Goal: Task Accomplishment & Management: Manage account settings

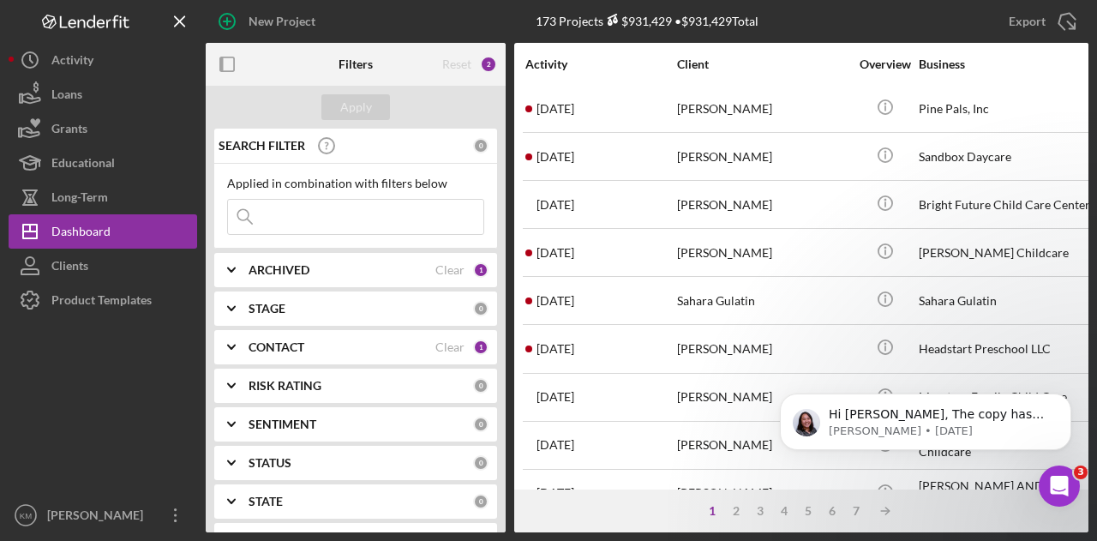
scroll to position [771, 0]
click at [306, 225] on input at bounding box center [355, 217] width 255 height 34
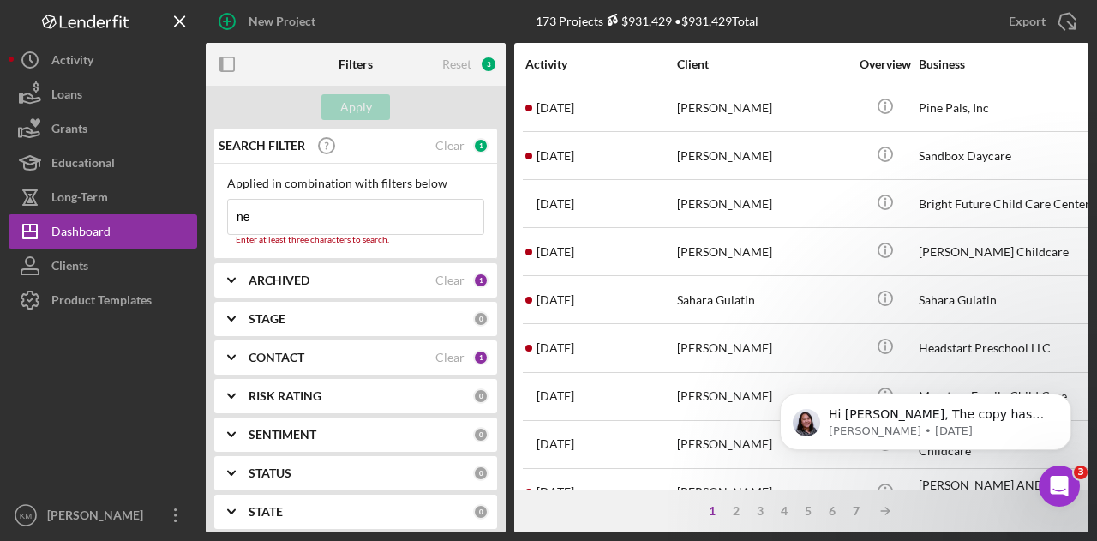
type input "n"
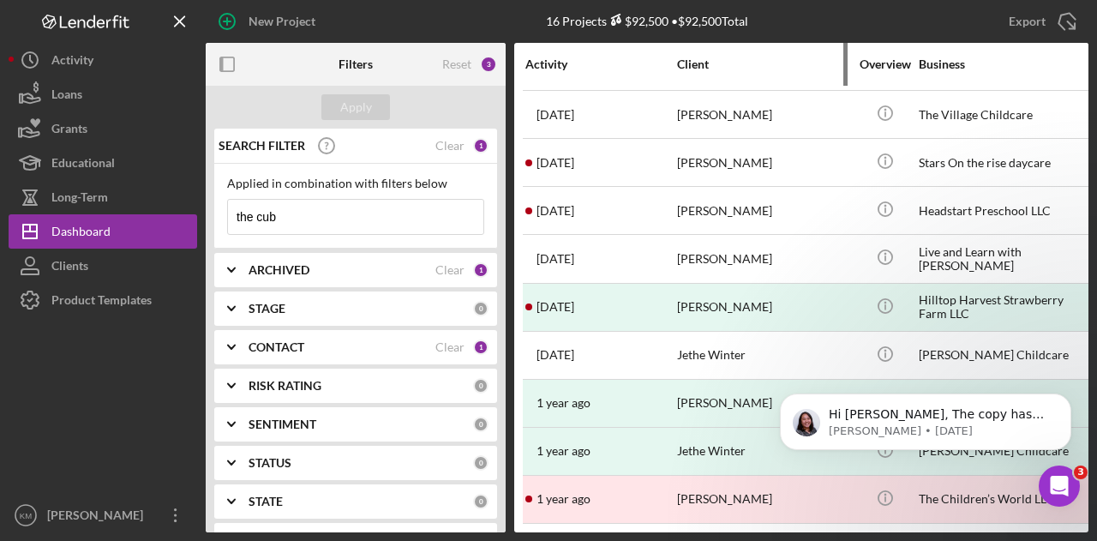
scroll to position [0, 0]
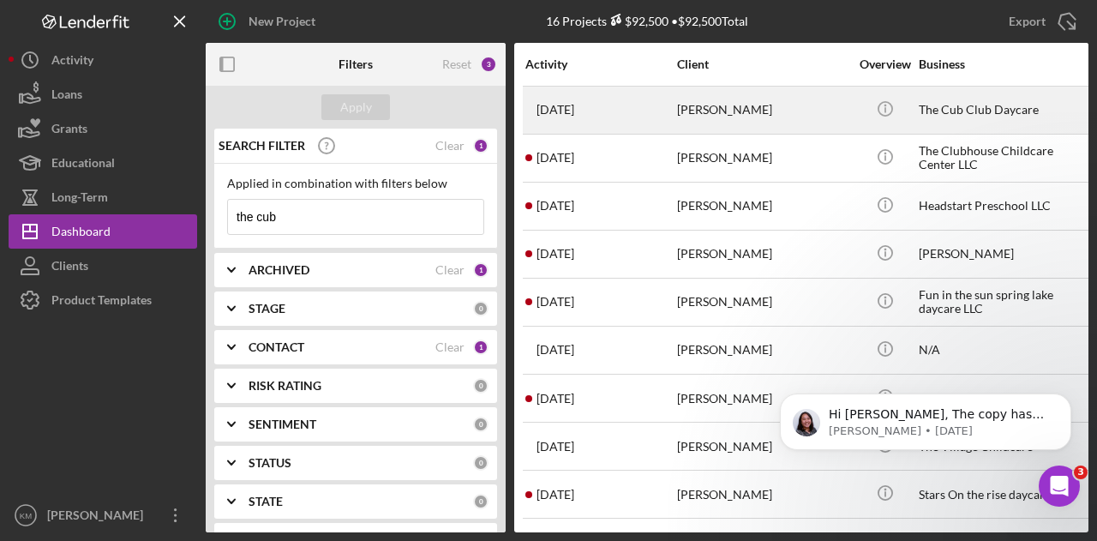
type input "the cub"
click at [828, 105] on div "[PERSON_NAME]" at bounding box center [762, 109] width 171 height 45
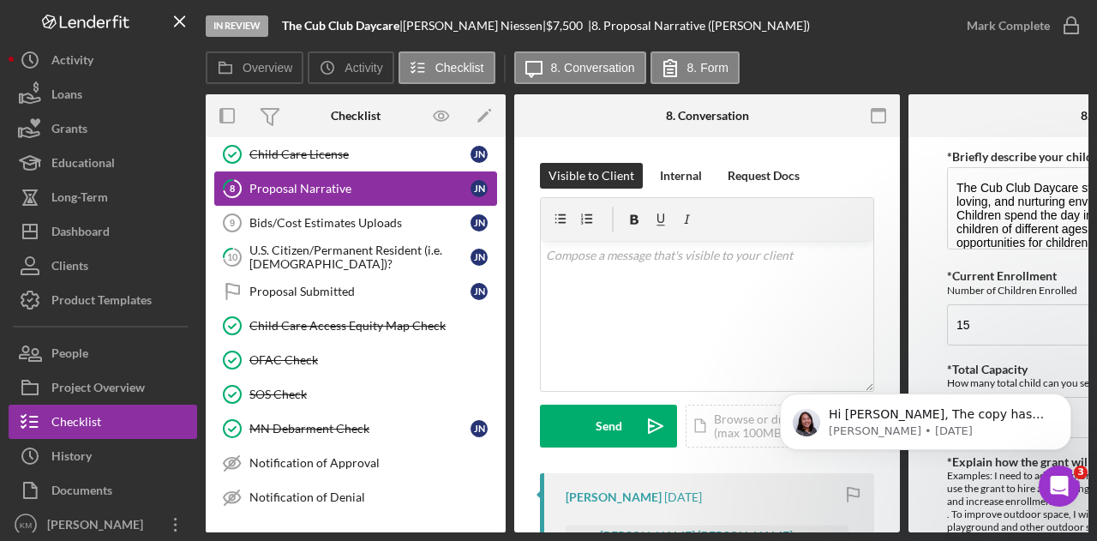
scroll to position [276, 0]
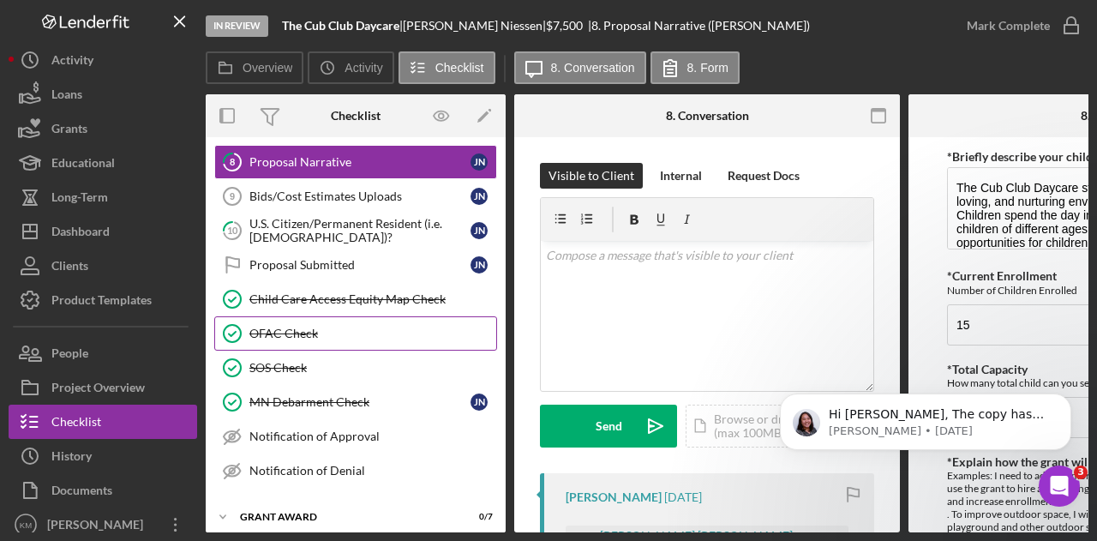
click at [372, 331] on div "OFAC Check" at bounding box center [372, 334] width 247 height 14
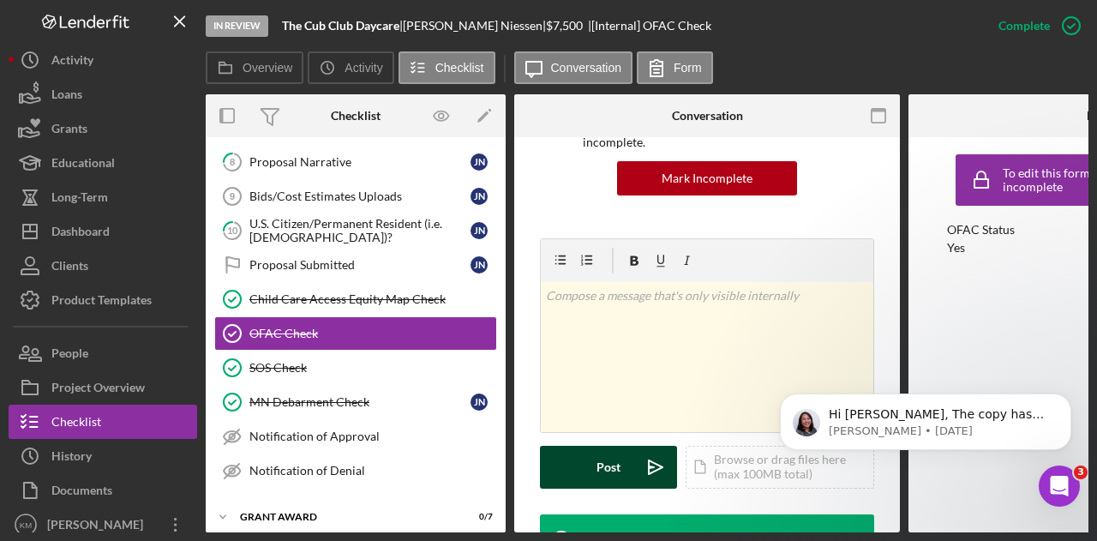
scroll to position [343, 0]
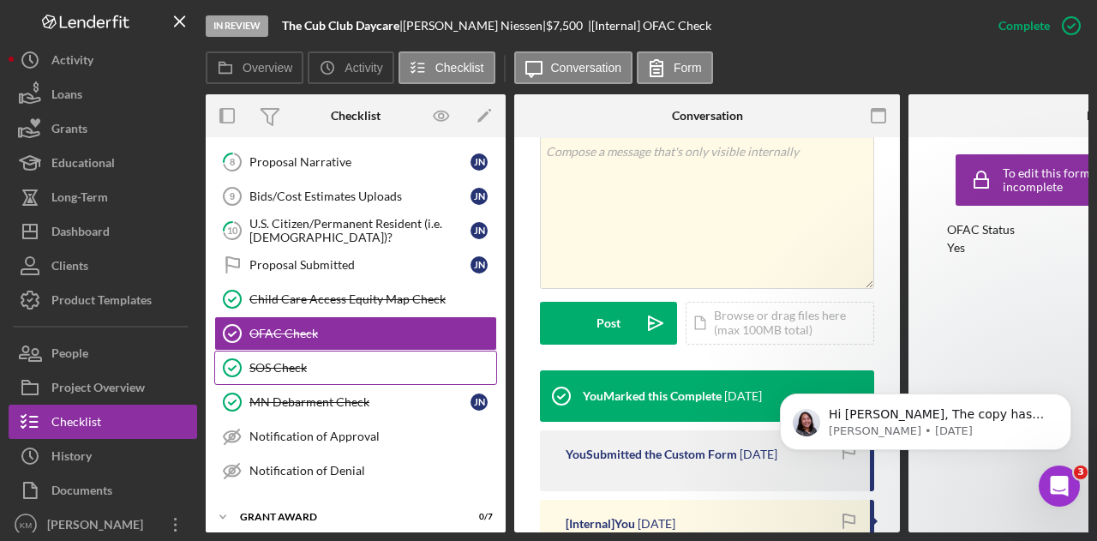
click at [375, 361] on div "SOS Check" at bounding box center [372, 368] width 247 height 14
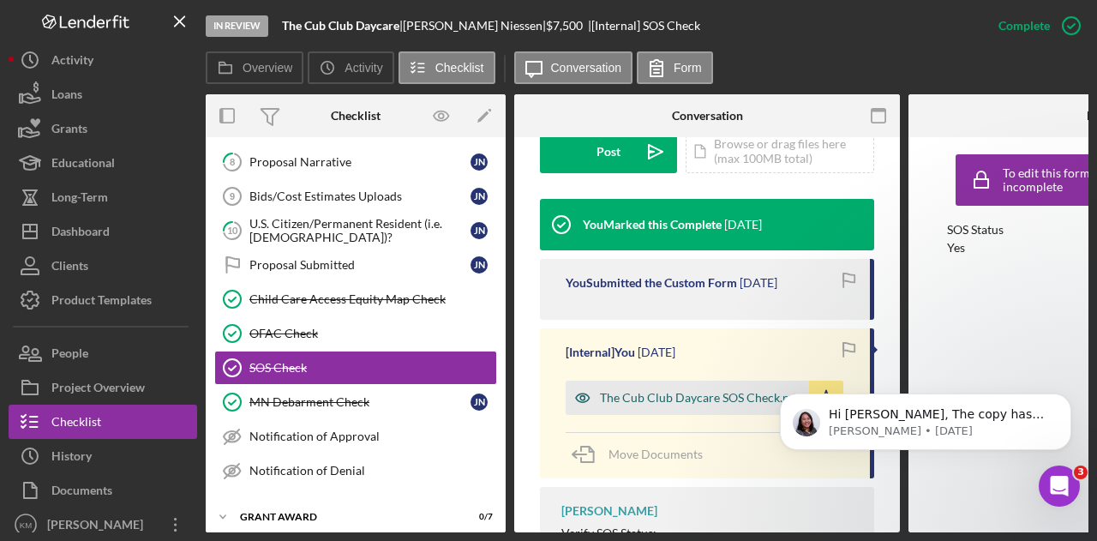
scroll to position [343, 0]
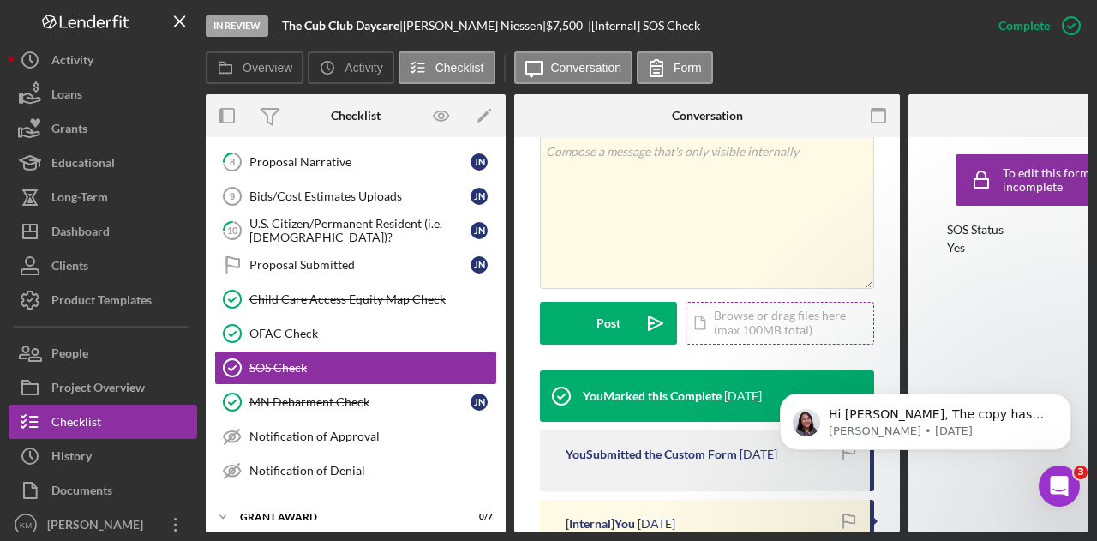
click at [738, 306] on div "Icon/Document Browse or drag files here (max 100MB total) Tap to choose files o…" at bounding box center [780, 323] width 189 height 43
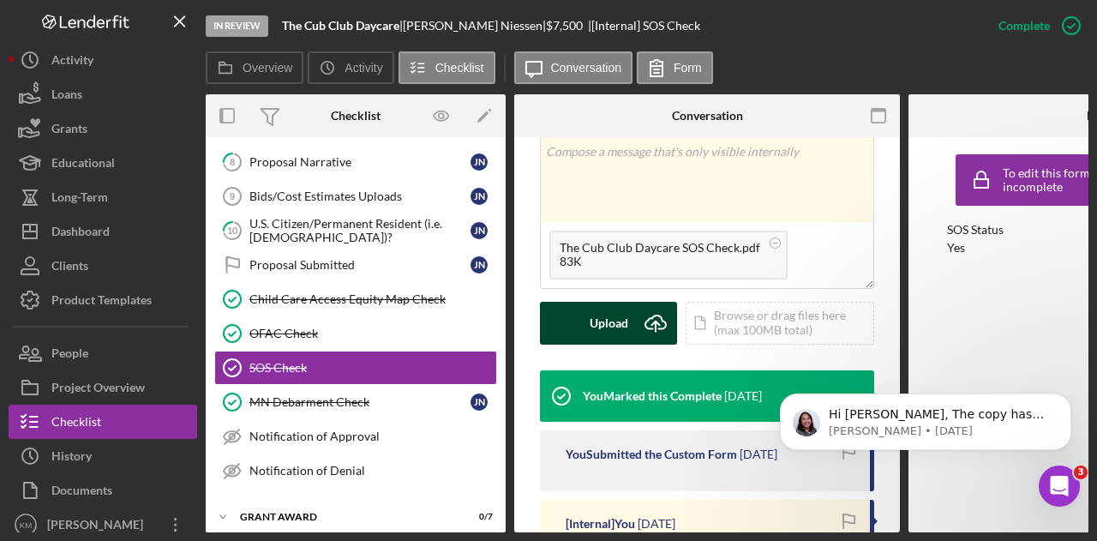
click at [621, 310] on div "Upload" at bounding box center [609, 323] width 39 height 43
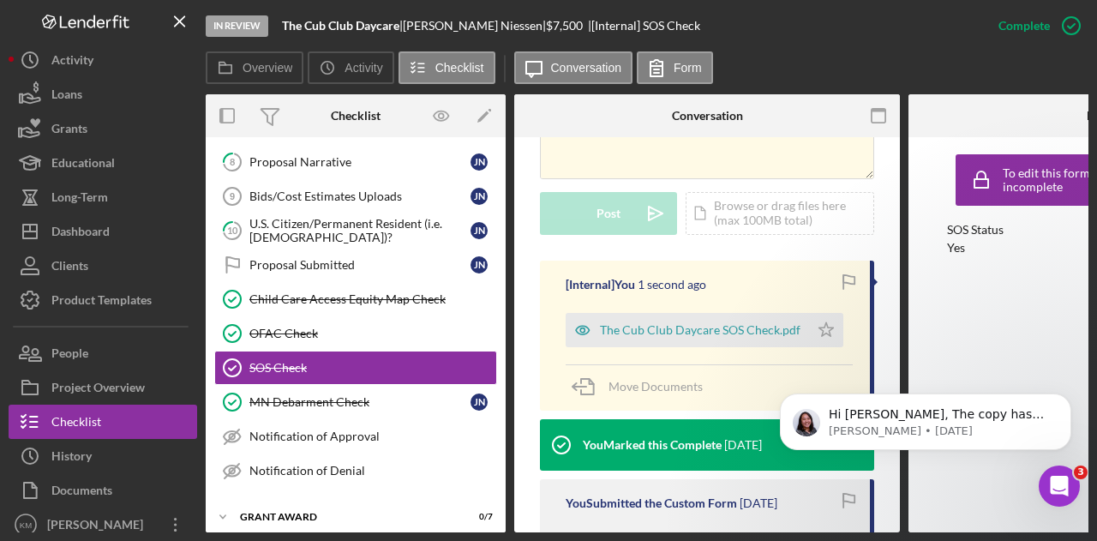
scroll to position [514, 0]
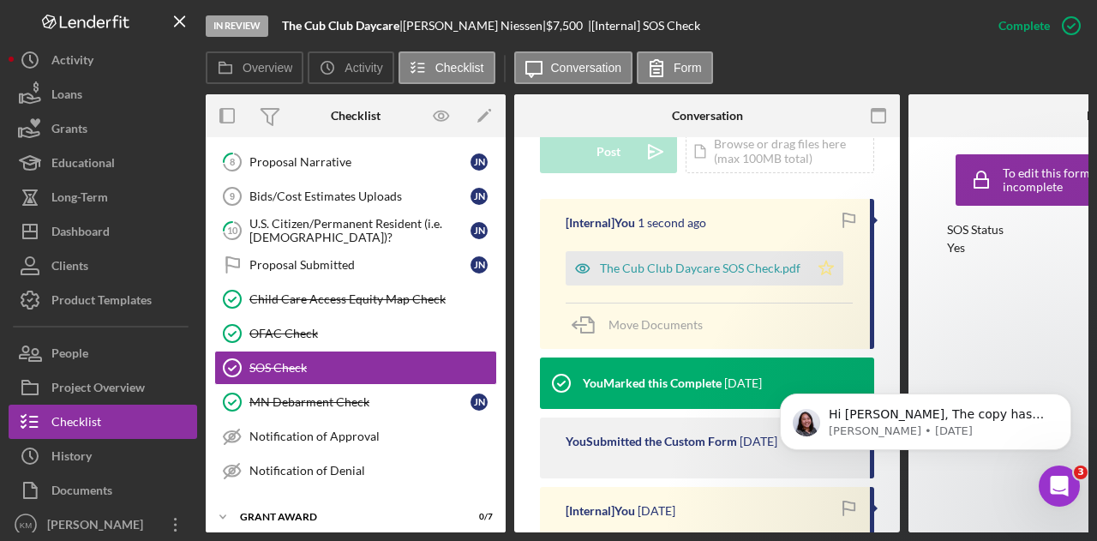
click at [825, 261] on polygon "button" at bounding box center [826, 268] width 15 height 14
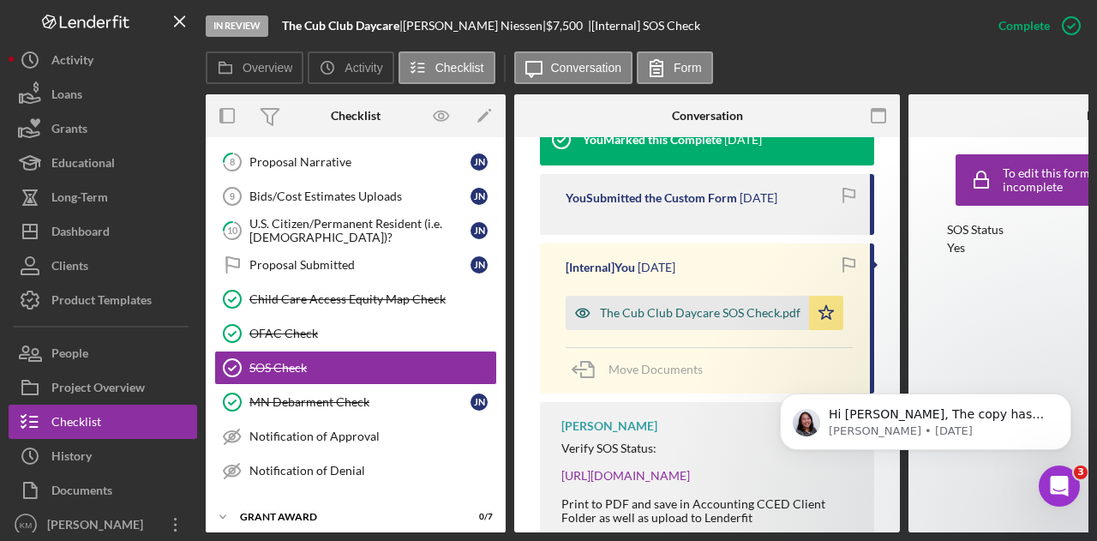
scroll to position [831, 0]
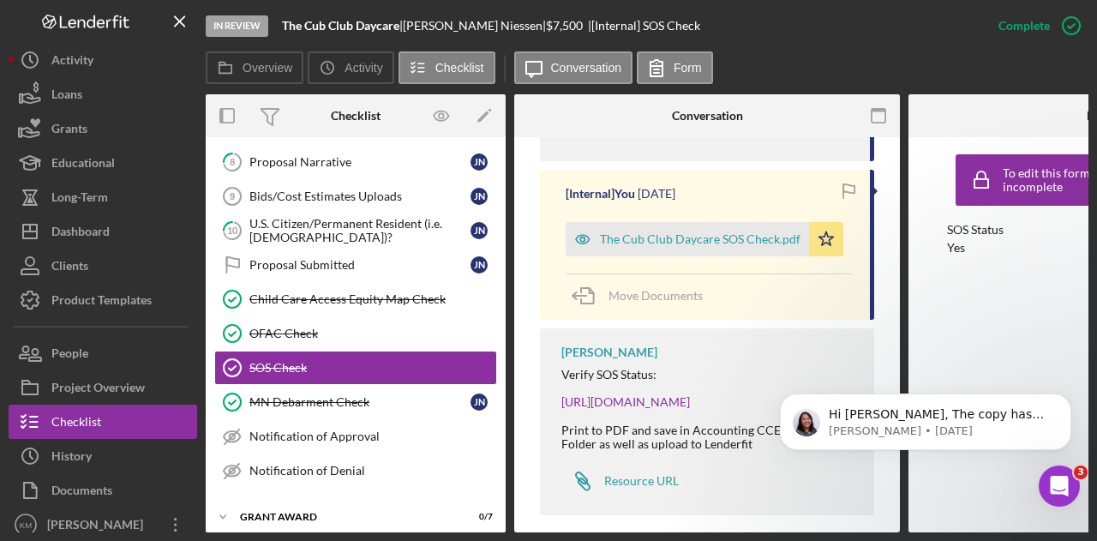
click at [1044, 63] on div "Overview Icon/History Activity Checklist Icon/Message Conversation Form" at bounding box center [647, 68] width 883 height 34
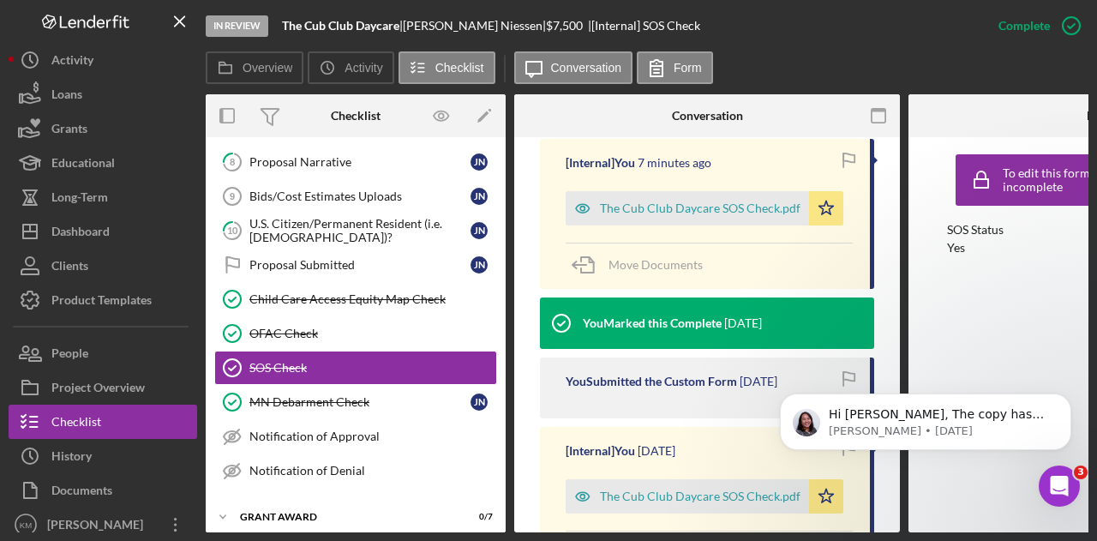
scroll to position [489, 0]
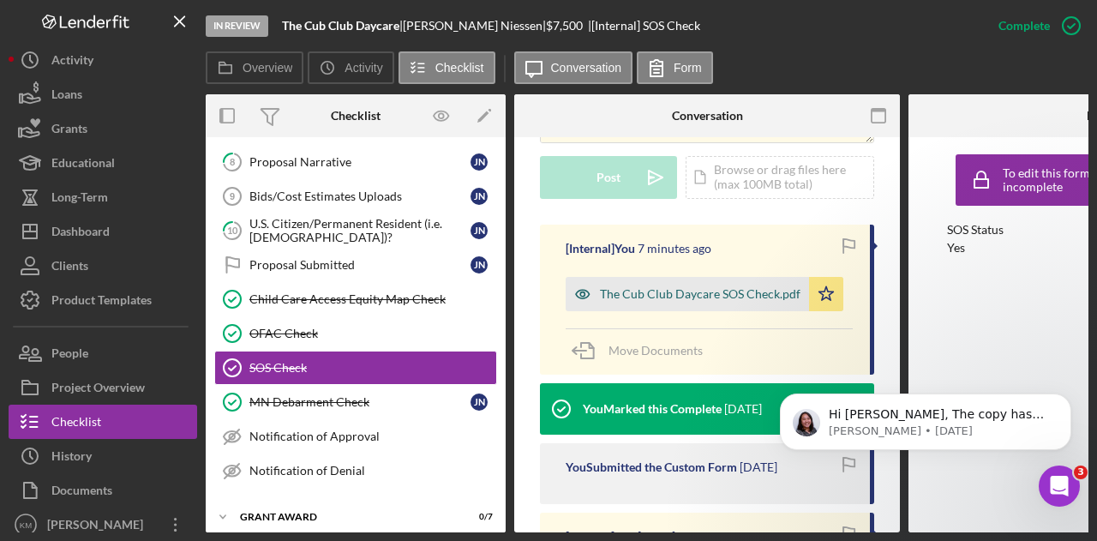
click at [771, 287] on div "The Cub Club Daycare SOS Check.pdf" at bounding box center [700, 294] width 201 height 14
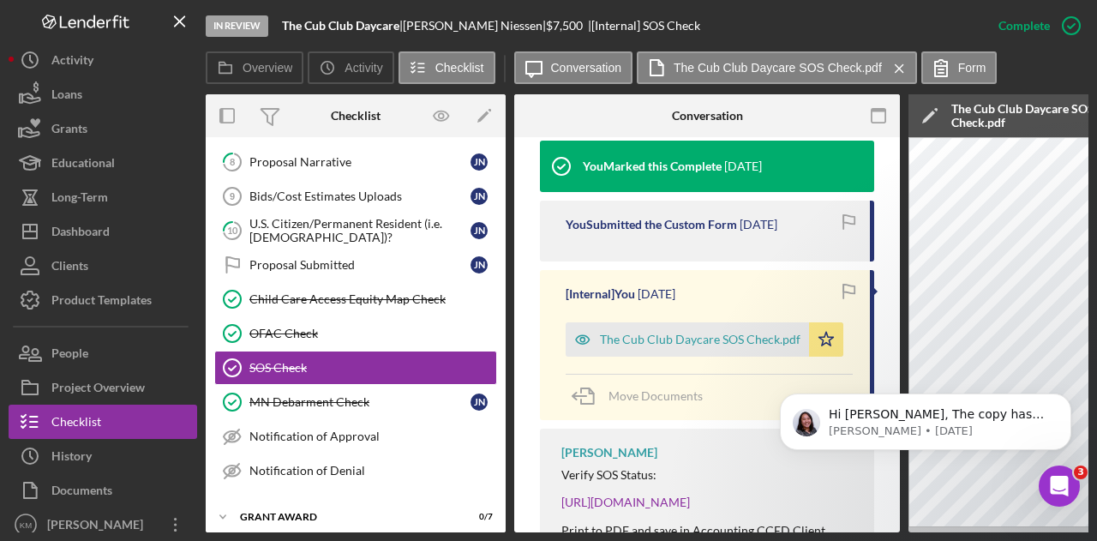
scroll to position [746, 0]
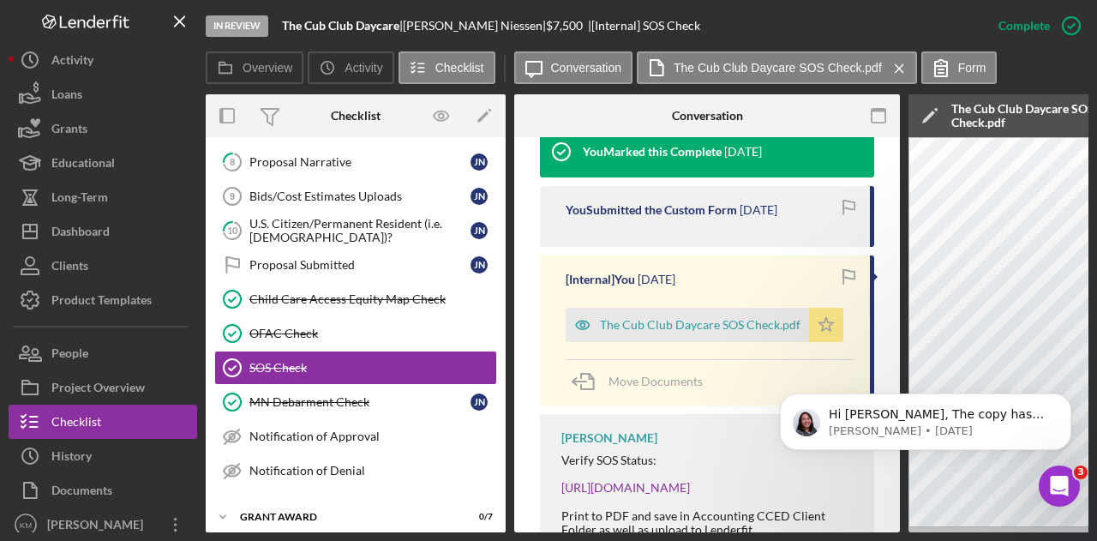
click at [830, 308] on icon "Icon/Star" at bounding box center [826, 325] width 34 height 34
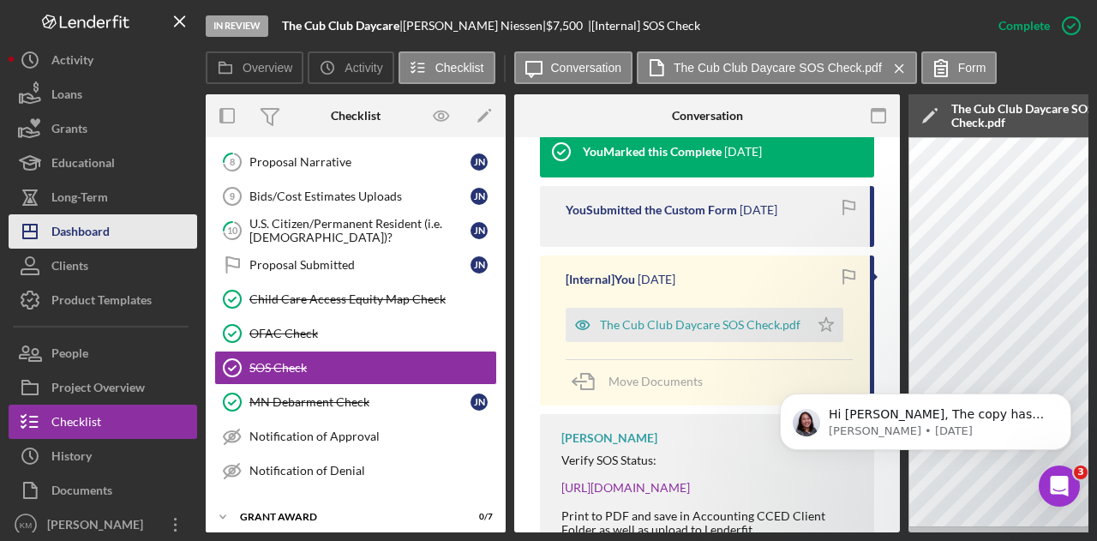
click at [110, 234] on div "Dashboard" at bounding box center [80, 233] width 58 height 39
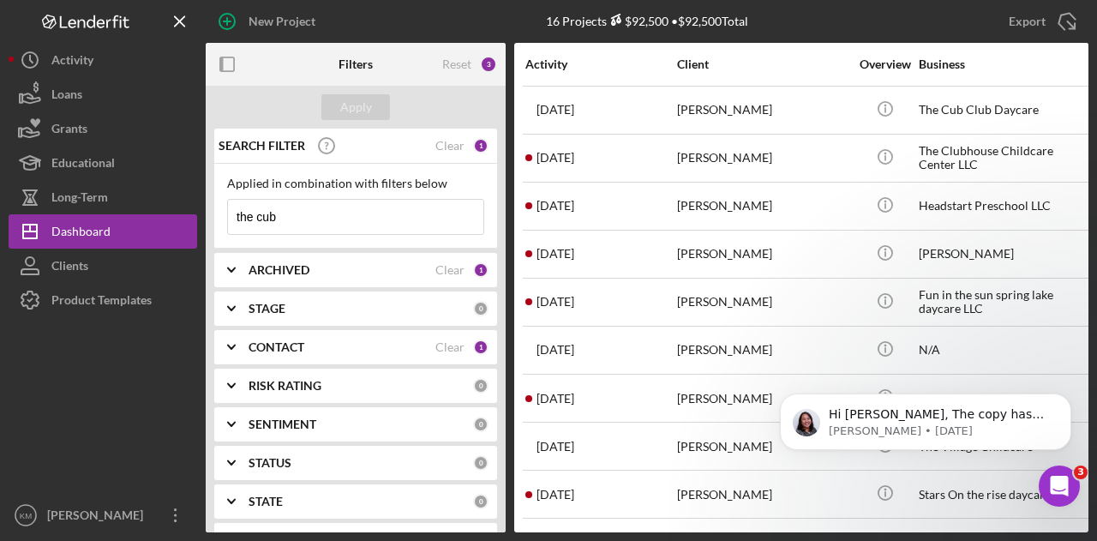
click at [377, 344] on div "CONTACT" at bounding box center [342, 347] width 187 height 14
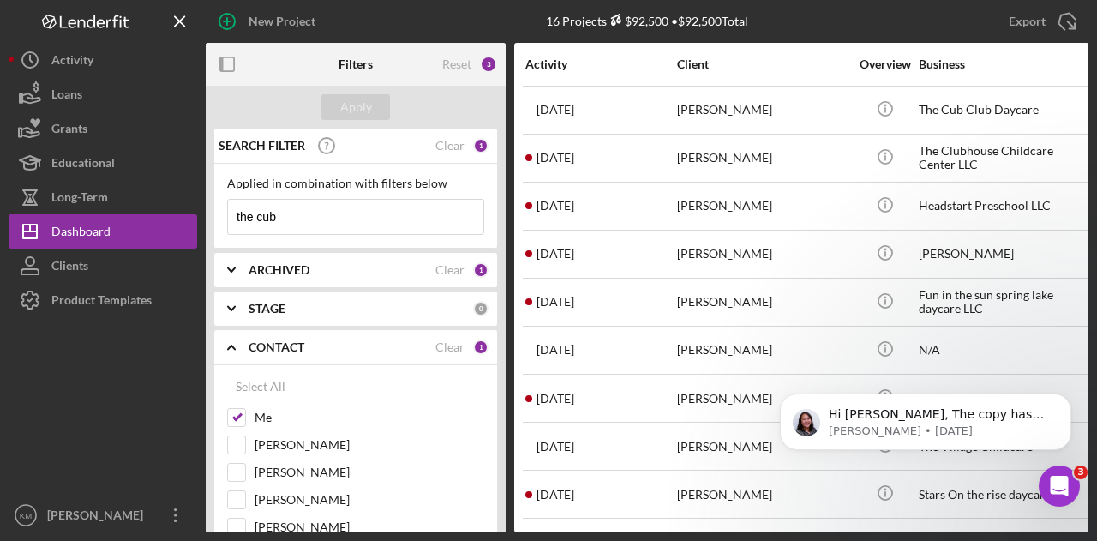
click at [357, 265] on div "ARCHIVED" at bounding box center [342, 270] width 187 height 14
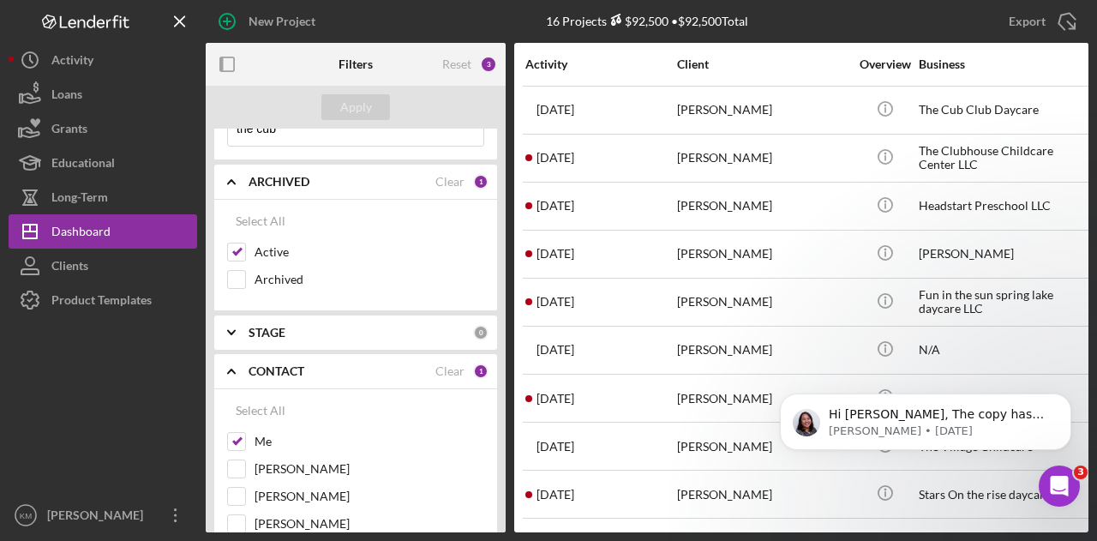
scroll to position [257, 0]
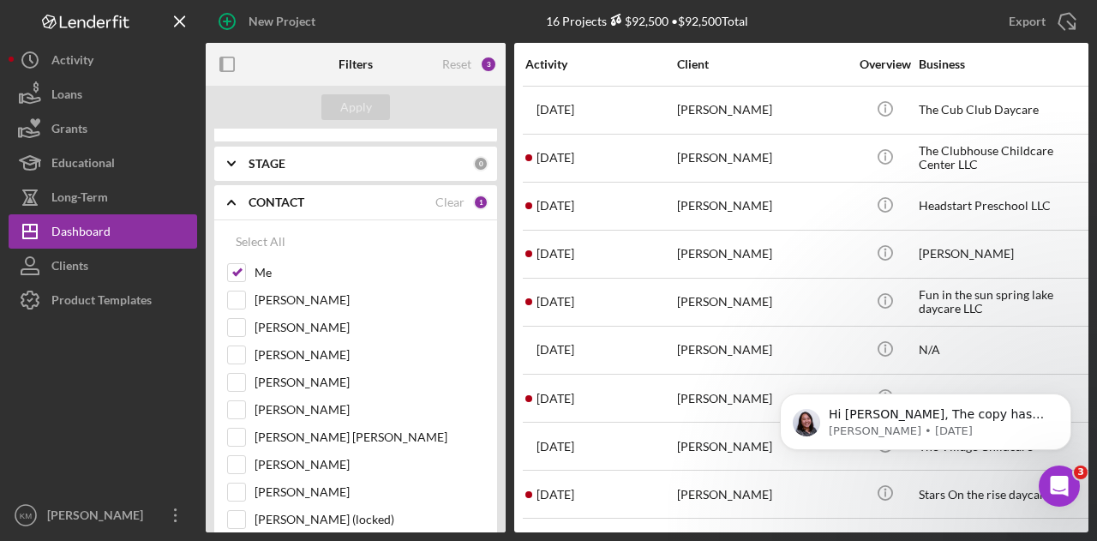
click at [339, 152] on div "STAGE 0" at bounding box center [369, 164] width 240 height 34
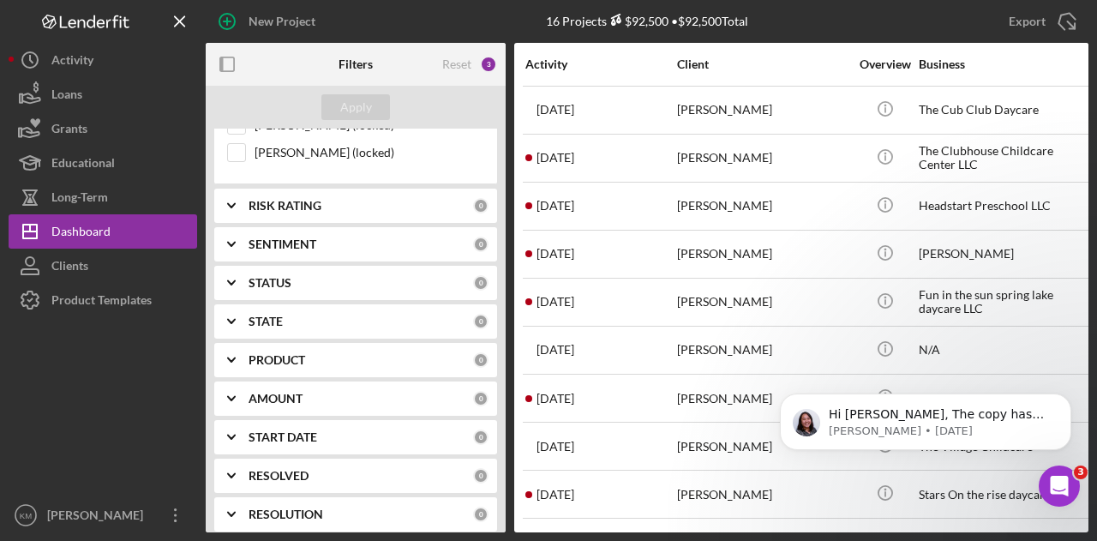
scroll to position [943, 0]
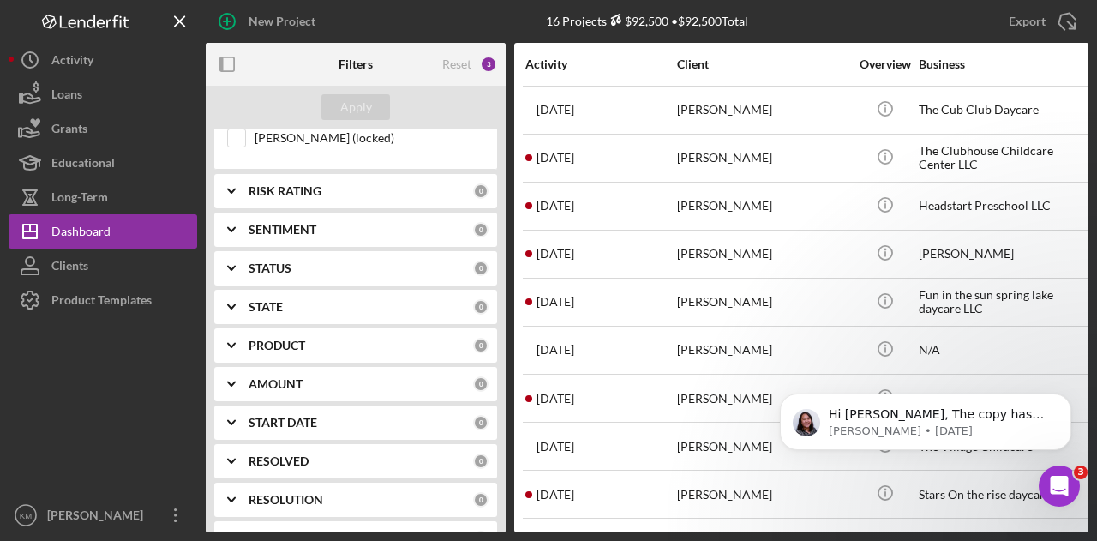
click at [330, 184] on div "RISK RATING" at bounding box center [361, 191] width 225 height 14
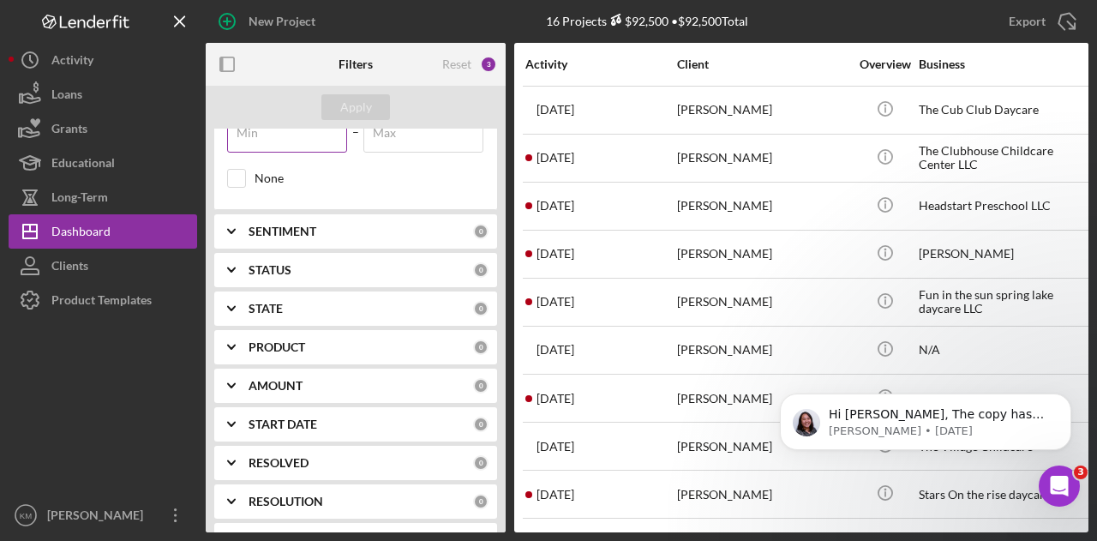
scroll to position [1114, 0]
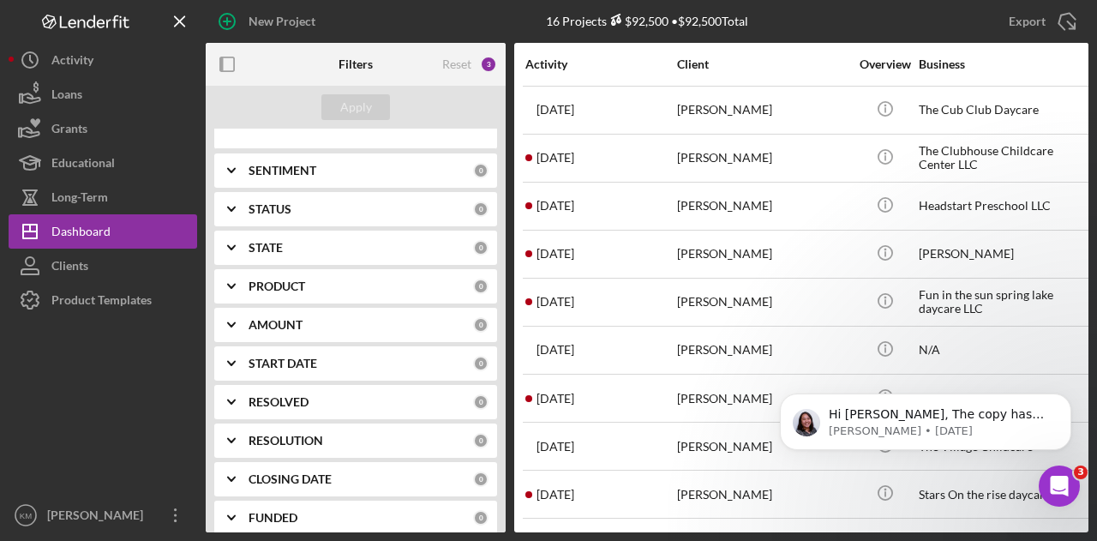
click at [328, 164] on div "SENTIMENT" at bounding box center [361, 171] width 225 height 14
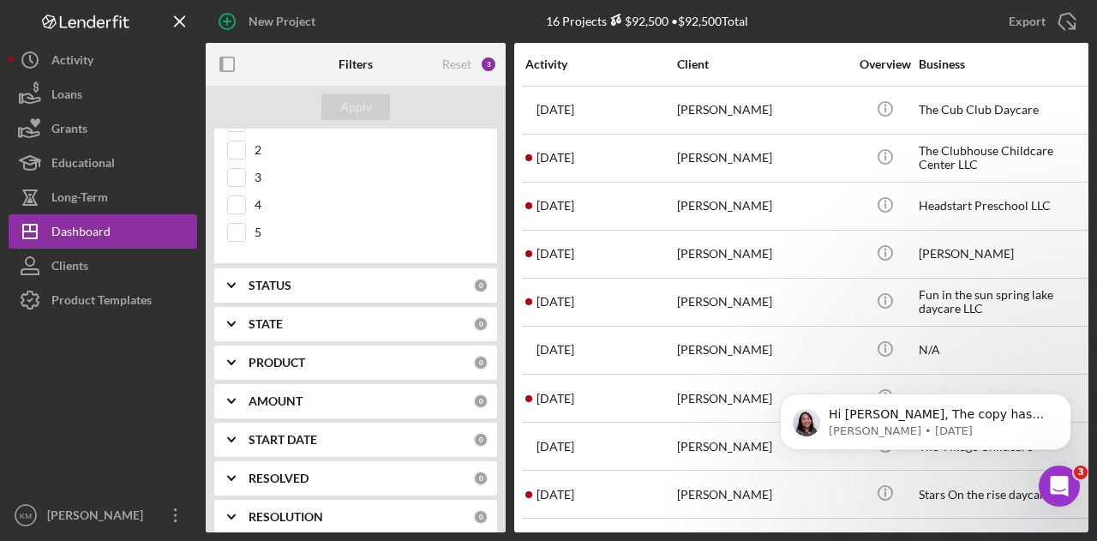
scroll to position [1286, 0]
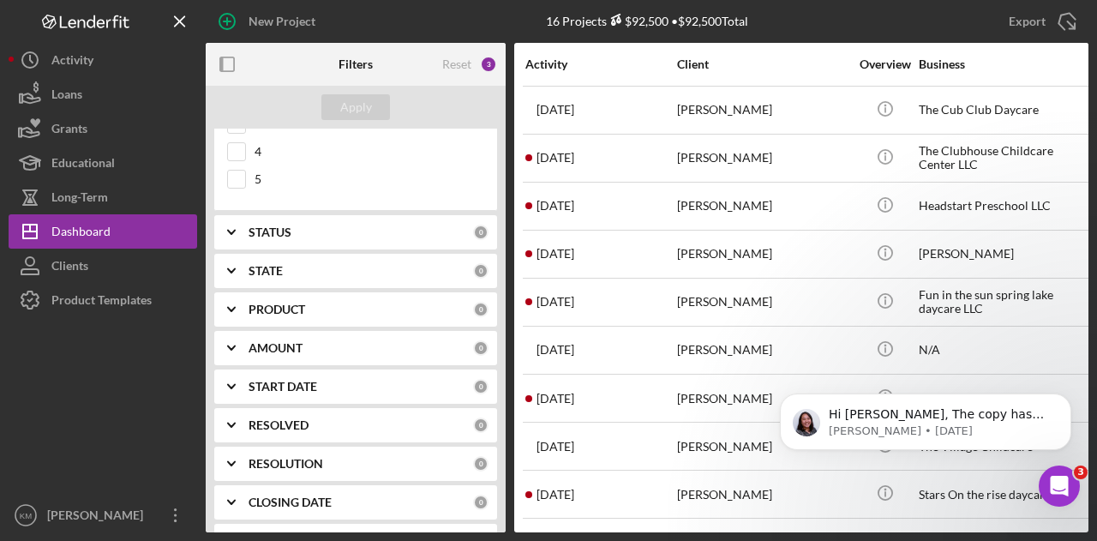
click at [324, 220] on div "STATUS 0" at bounding box center [369, 232] width 240 height 34
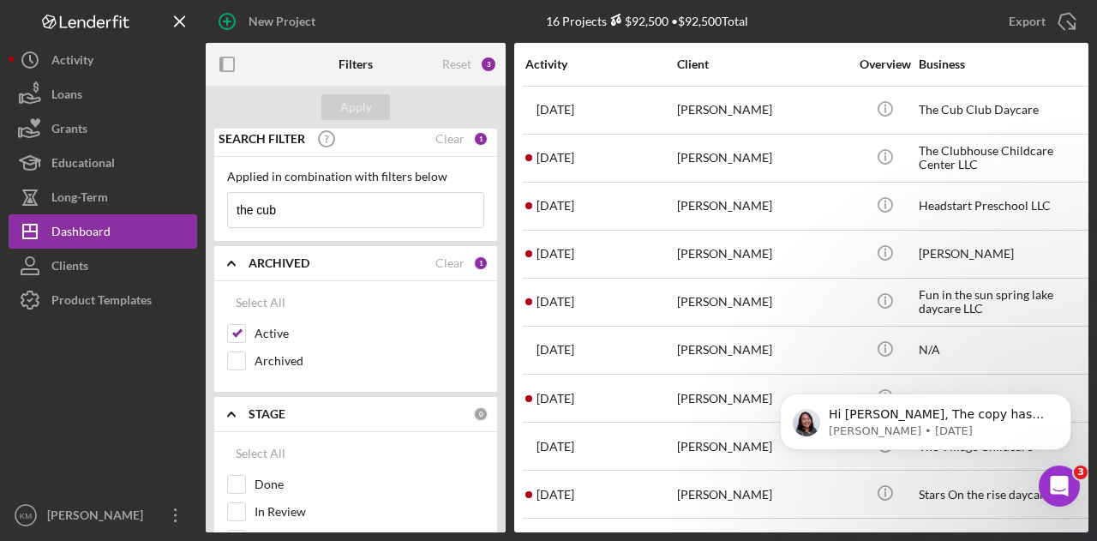
scroll to position [0, 0]
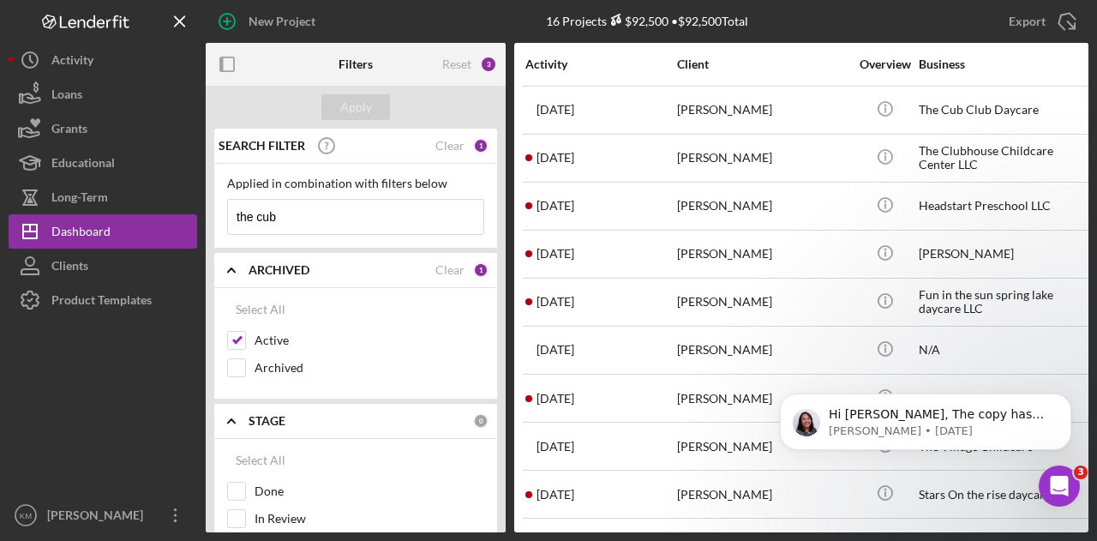
click at [309, 212] on input "the cub" at bounding box center [355, 217] width 255 height 34
type input "t"
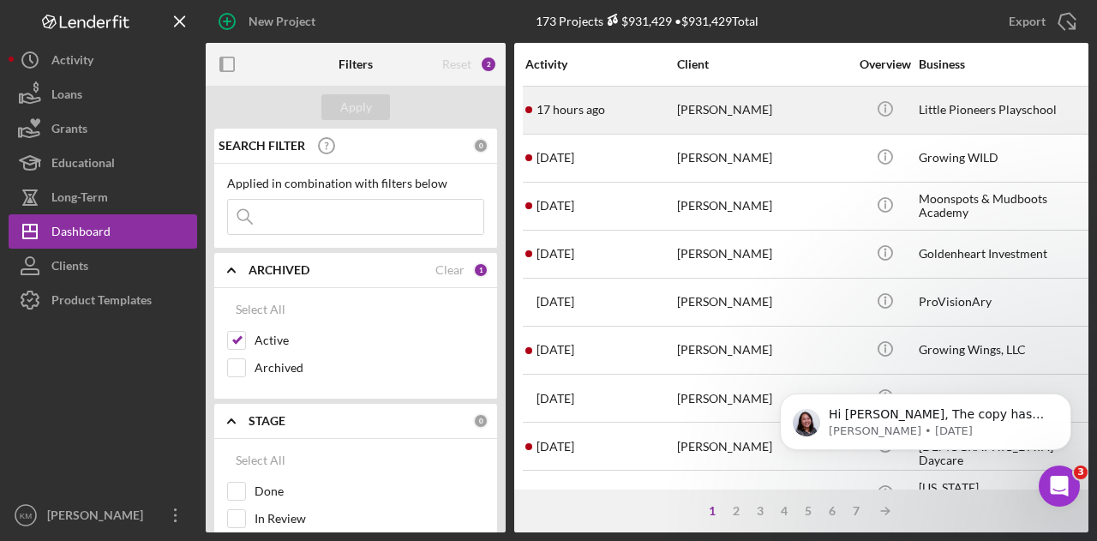
click at [754, 104] on div "[PERSON_NAME]" at bounding box center [762, 109] width 171 height 45
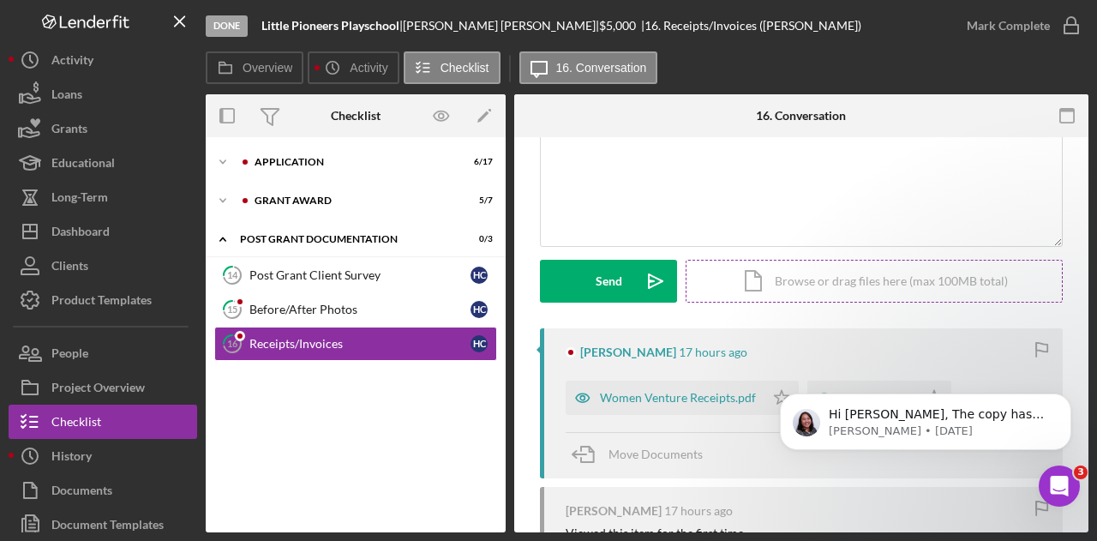
scroll to position [257, 0]
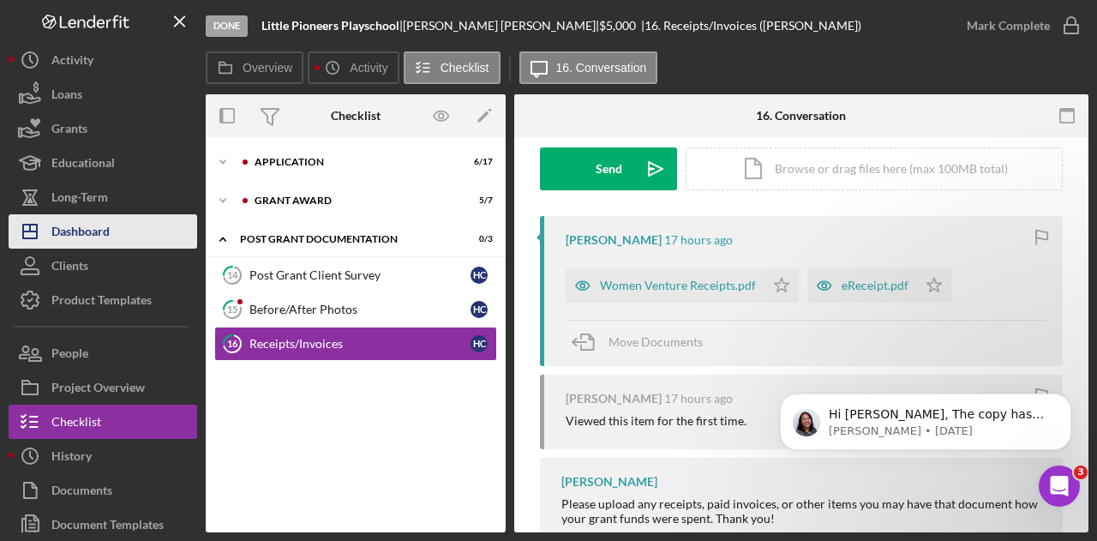
click at [104, 232] on div "Dashboard" at bounding box center [80, 233] width 58 height 39
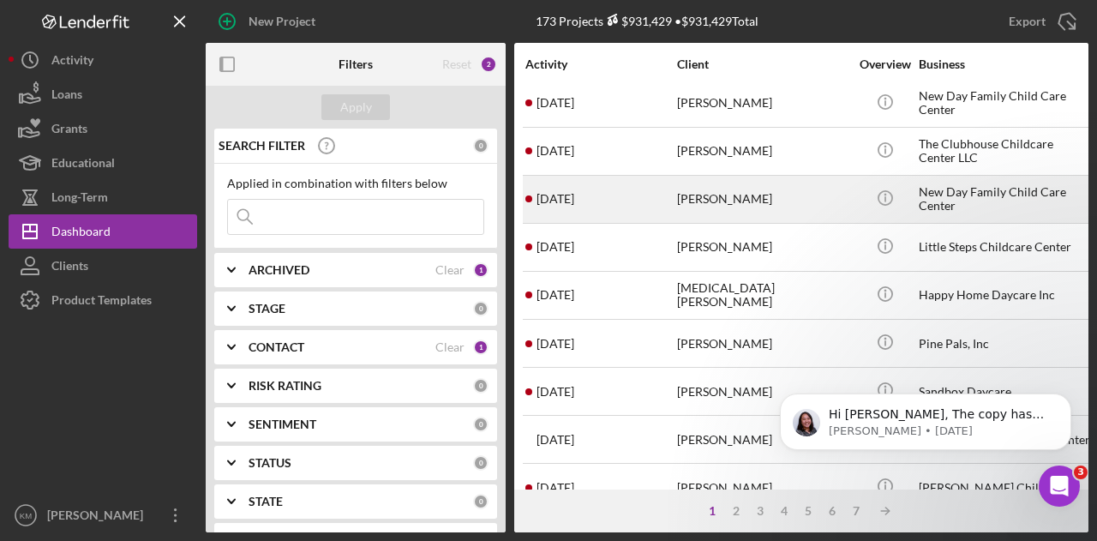
scroll to position [600, 0]
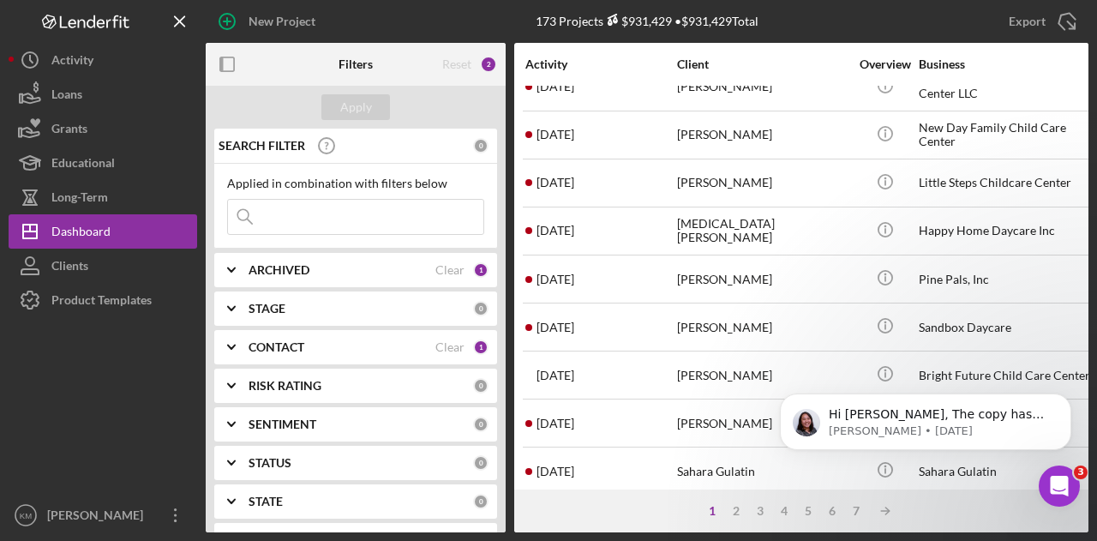
click at [406, 212] on input at bounding box center [355, 217] width 255 height 34
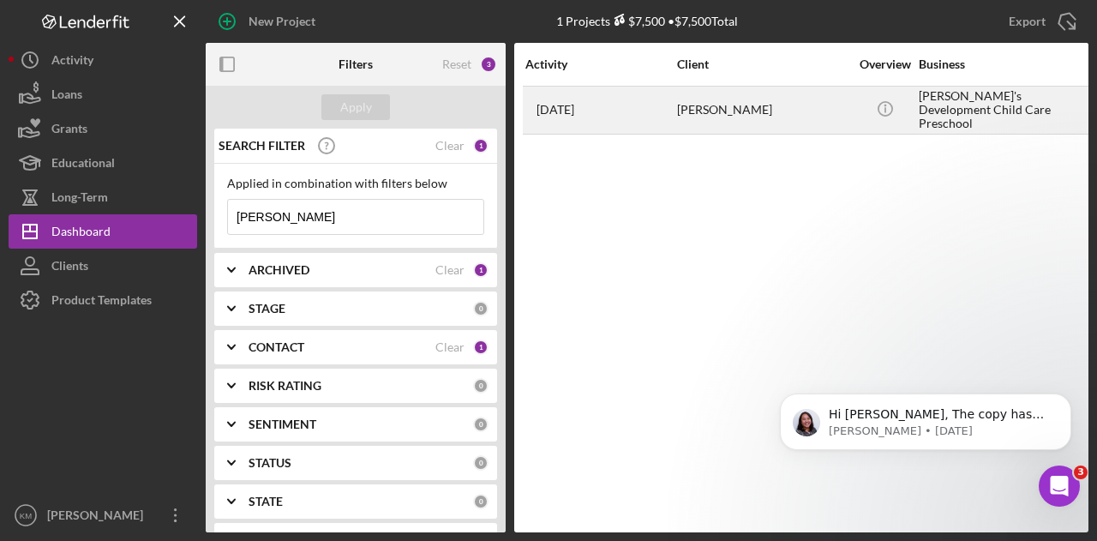
type input "[PERSON_NAME]"
click at [653, 111] on div "[DATE] [PERSON_NAME]" at bounding box center [600, 109] width 150 height 45
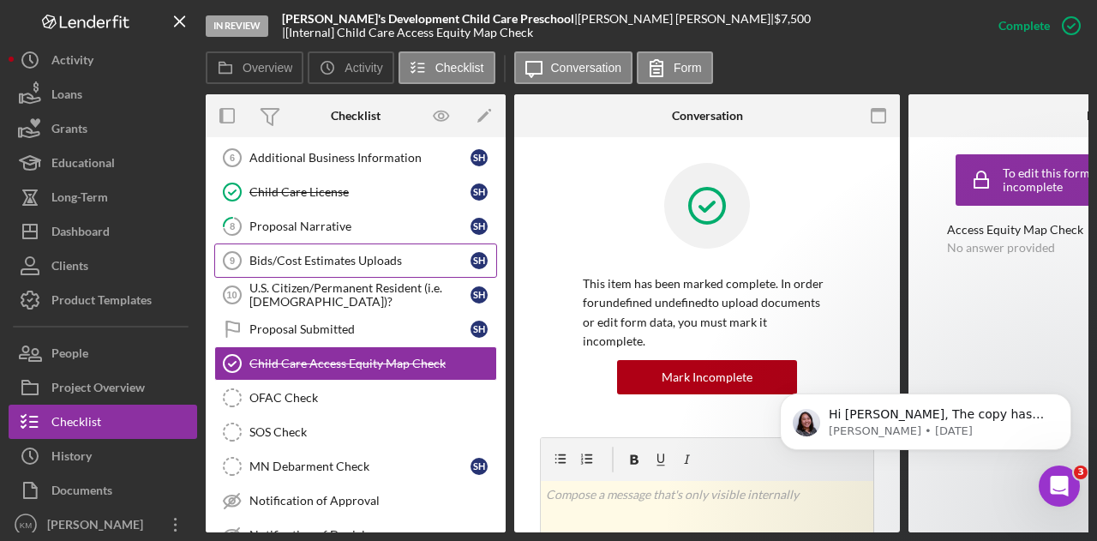
scroll to position [232, 0]
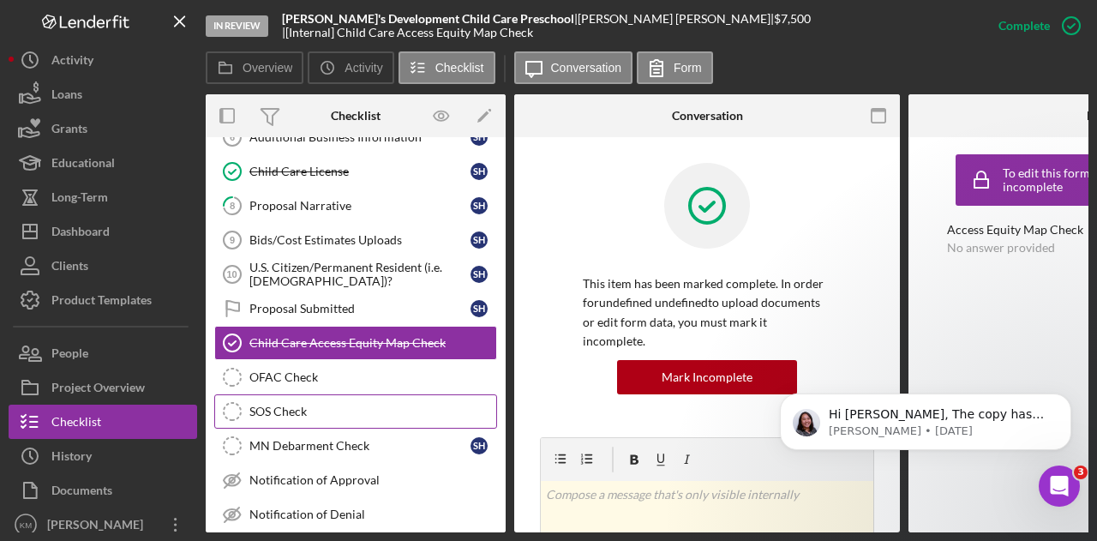
click at [281, 405] on div "SOS Check" at bounding box center [372, 412] width 247 height 14
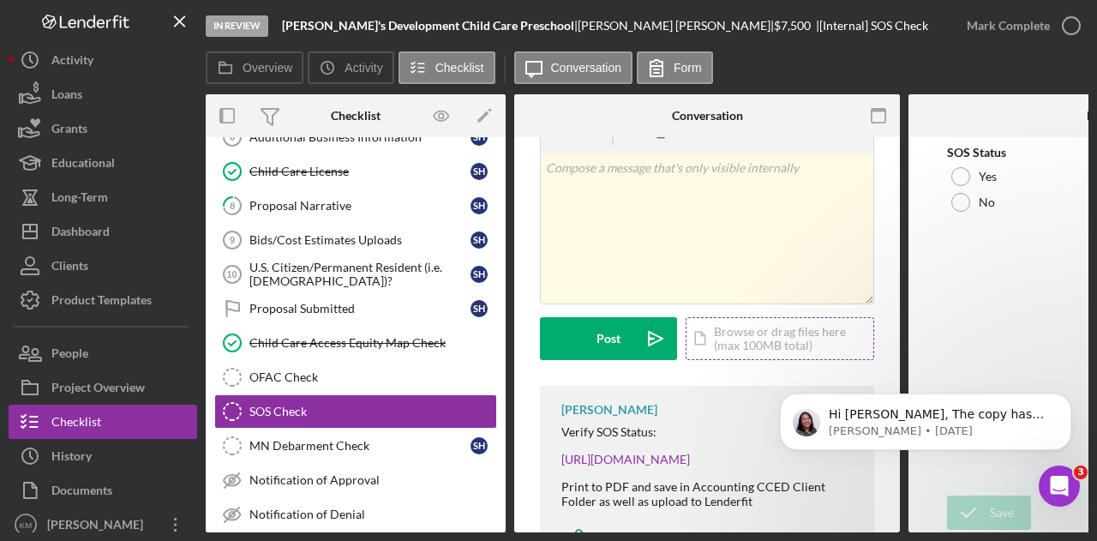
scroll to position [131, 0]
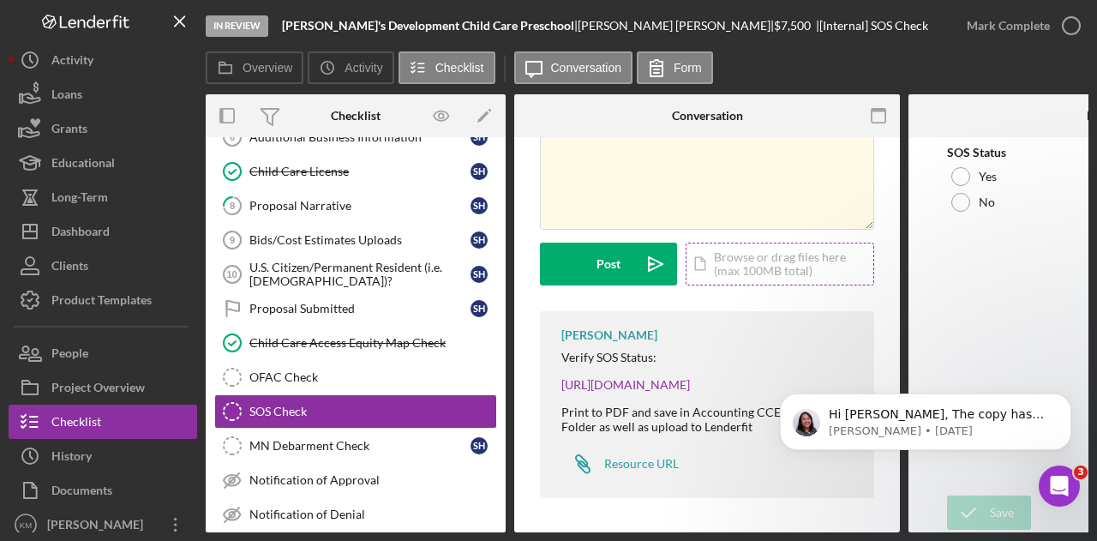
click at [738, 267] on div "Icon/Document Browse or drag files here (max 100MB total) Tap to choose files o…" at bounding box center [780, 264] width 189 height 43
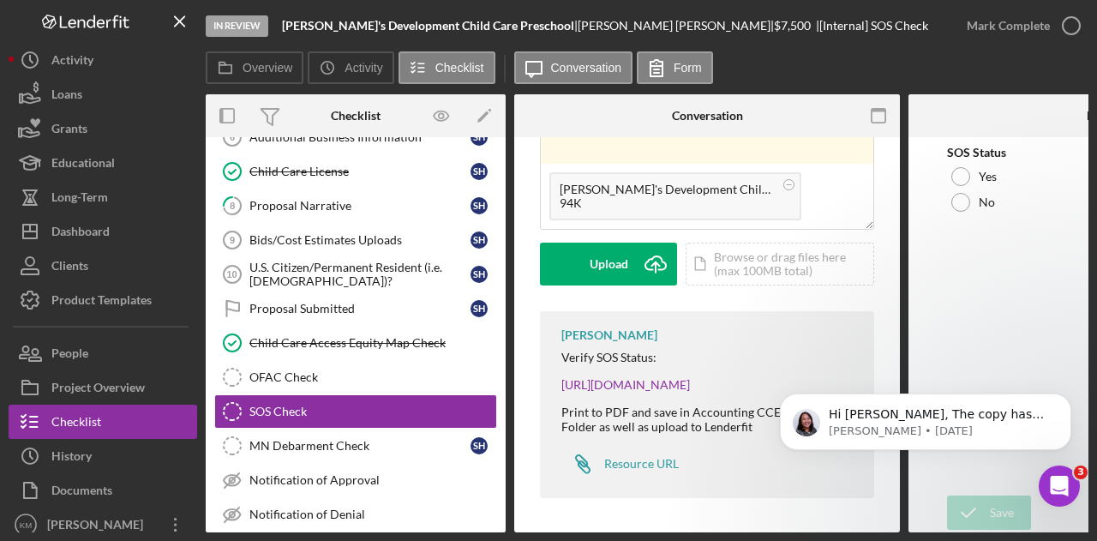
click at [1032, 99] on div at bounding box center [973, 115] width 129 height 43
click at [634, 271] on icon "Icon/Upload" at bounding box center [655, 264] width 43 height 43
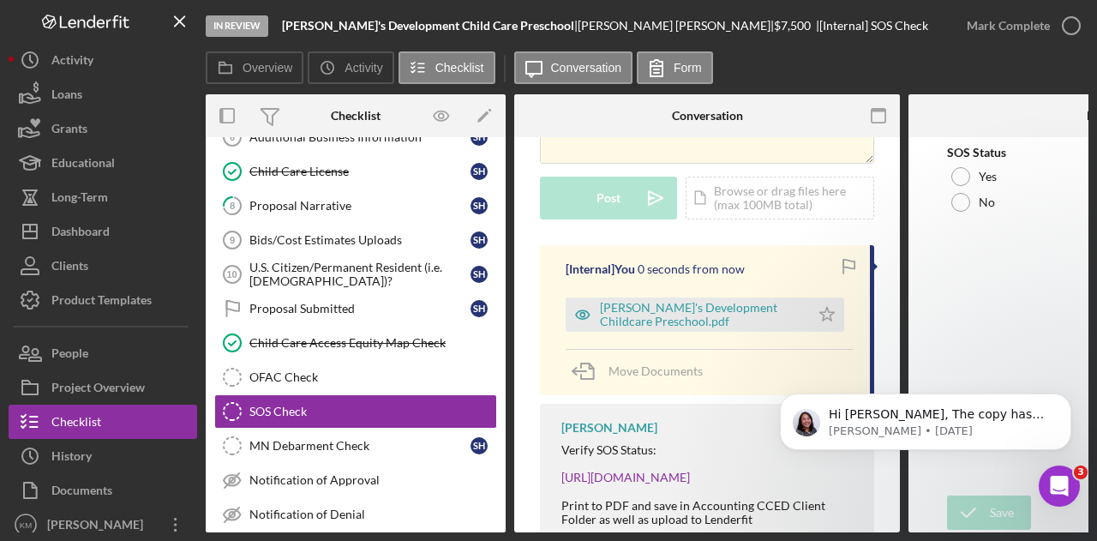
scroll to position [290, 0]
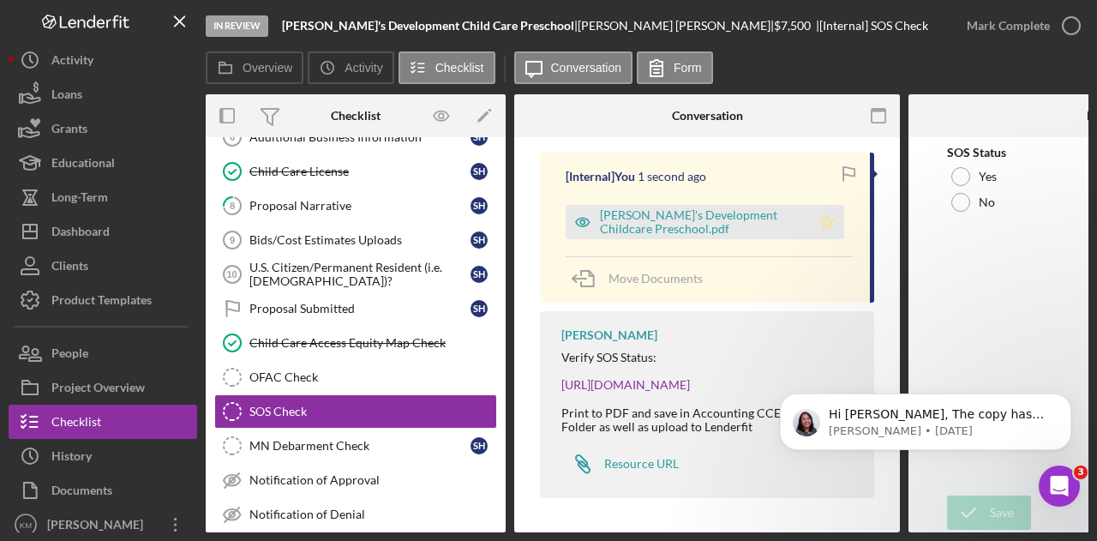
click at [823, 222] on polygon "button" at bounding box center [827, 221] width 15 height 14
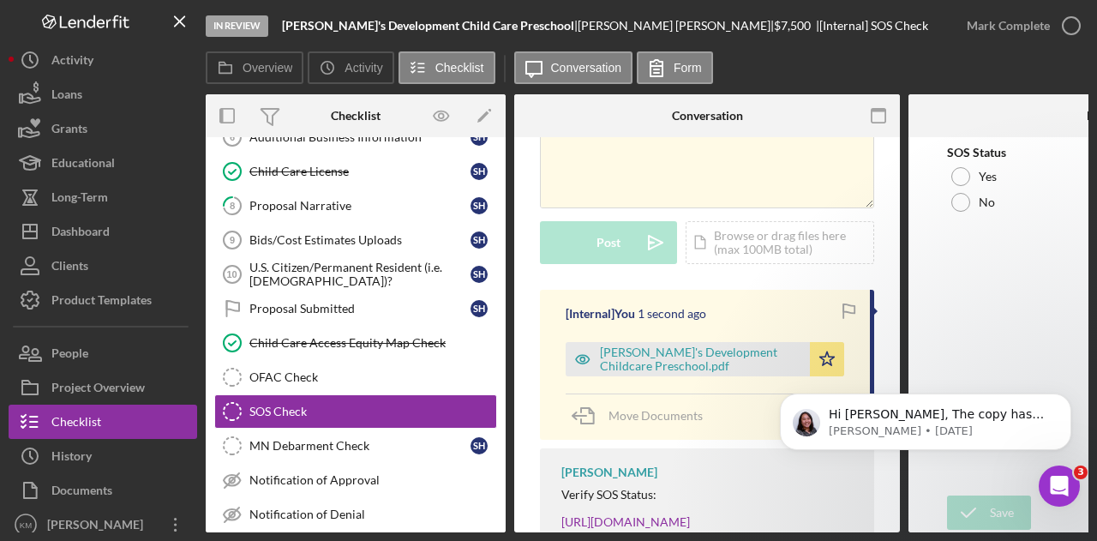
scroll to position [0, 0]
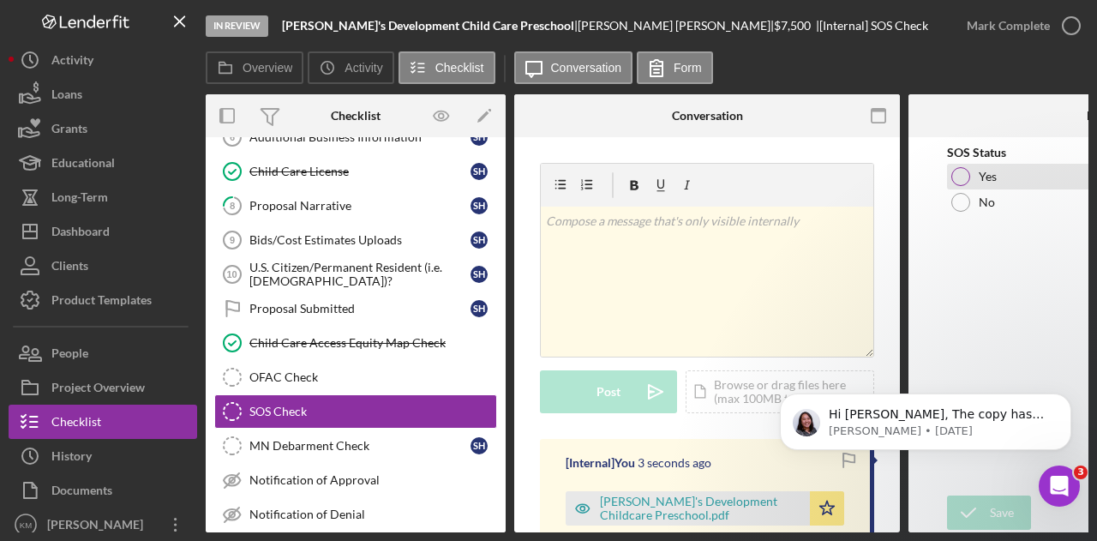
click at [959, 177] on div at bounding box center [960, 176] width 19 height 19
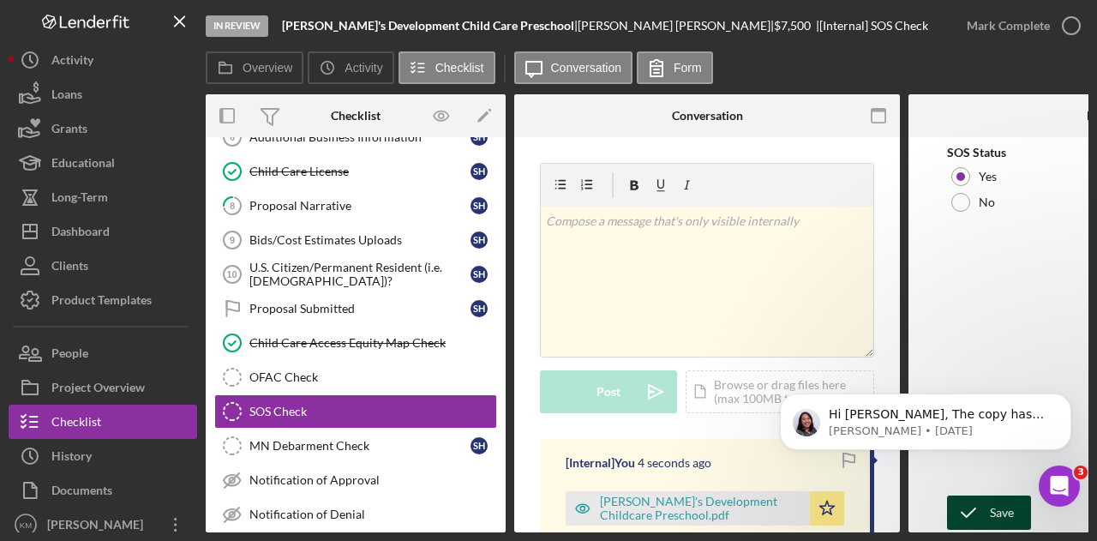
click at [989, 500] on button "Save" at bounding box center [989, 512] width 84 height 34
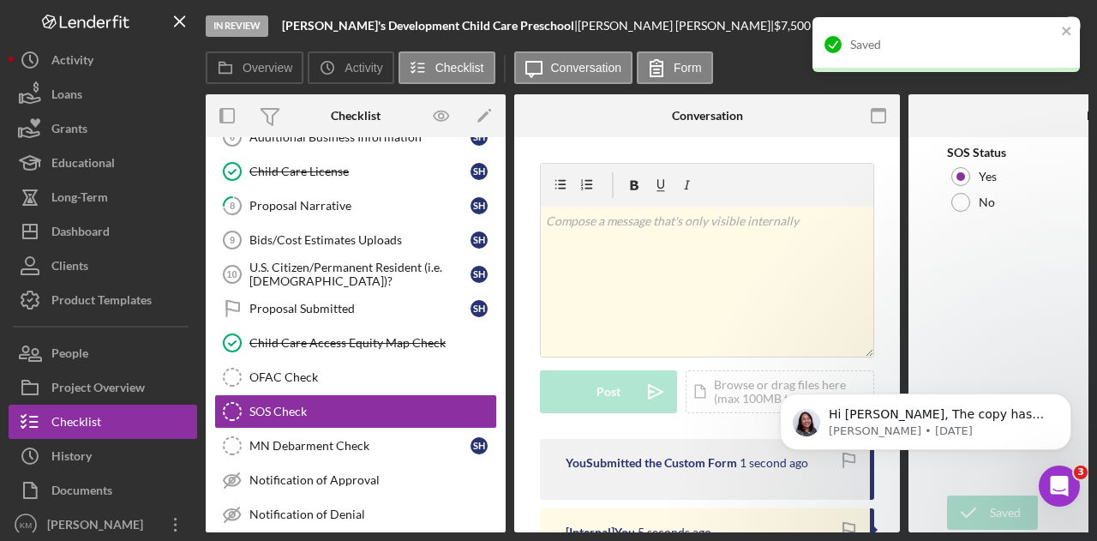
click at [1059, 39] on div "Saved" at bounding box center [940, 44] width 242 height 27
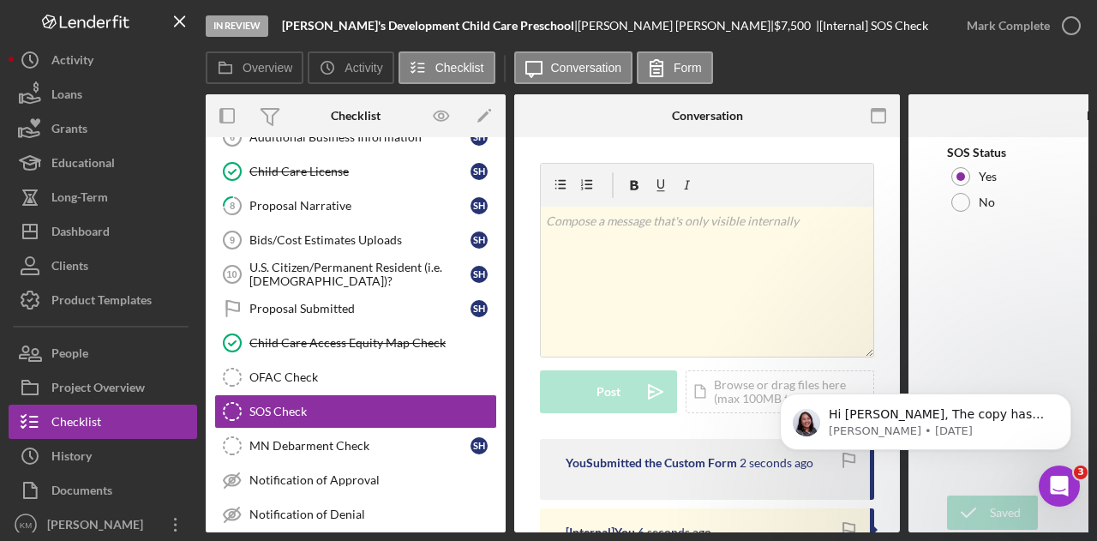
click at [1047, 31] on button "Mark Complete" at bounding box center [1019, 26] width 139 height 34
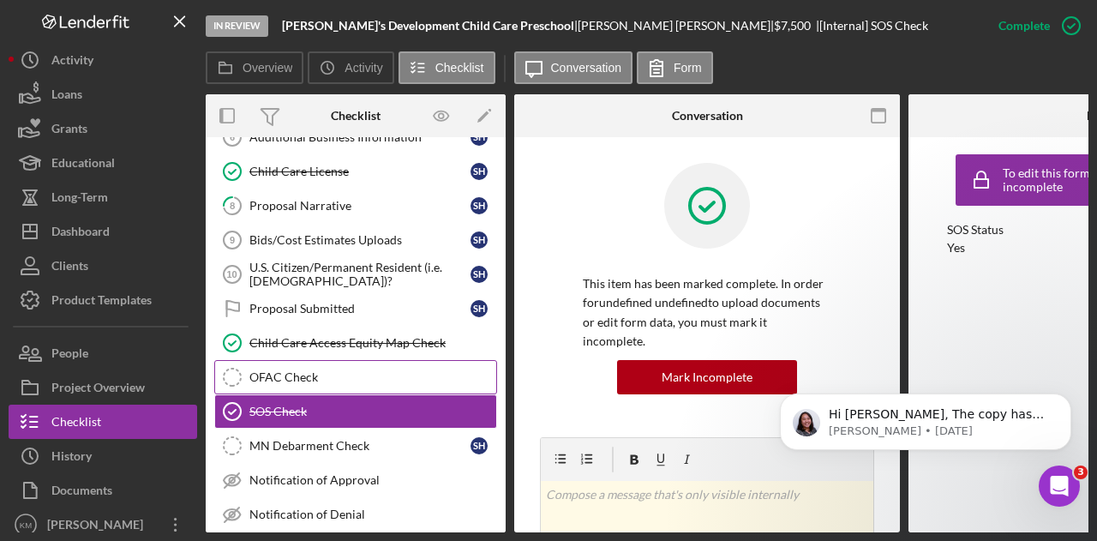
click at [298, 370] on div "OFAC Check" at bounding box center [372, 377] width 247 height 14
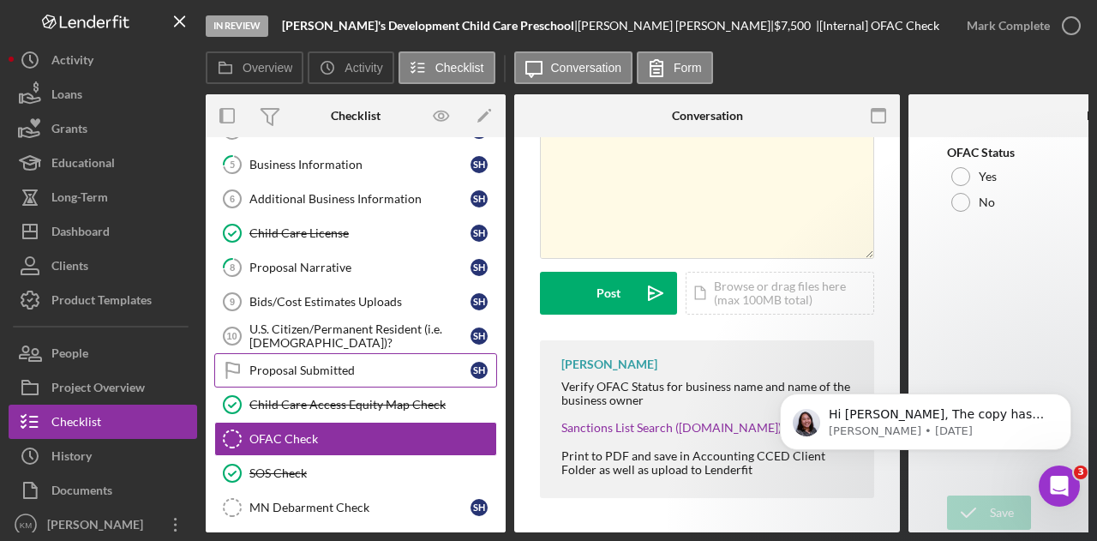
scroll to position [147, 0]
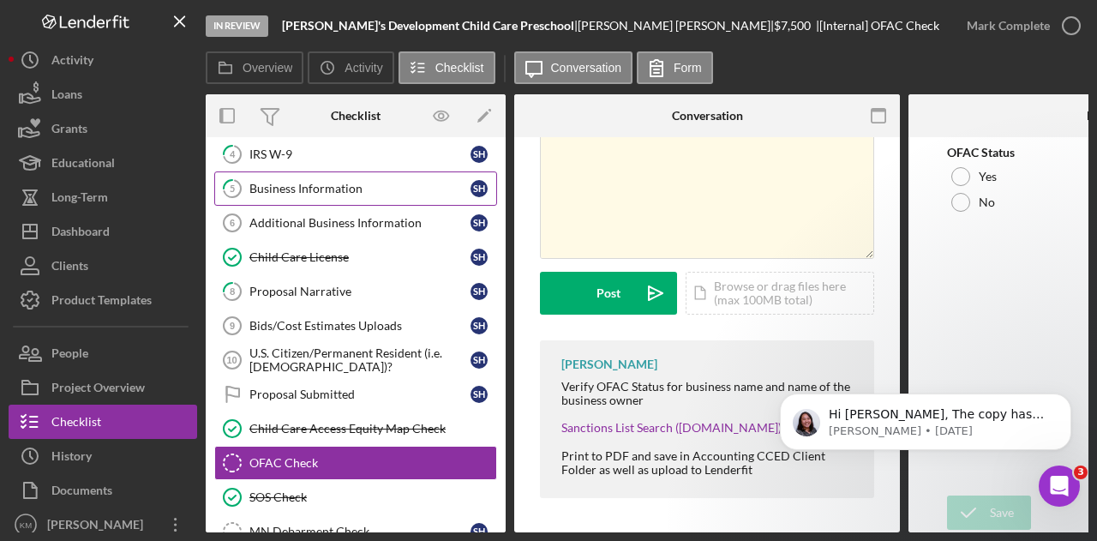
click at [313, 171] on link "5 Business Information S H" at bounding box center [355, 188] width 283 height 34
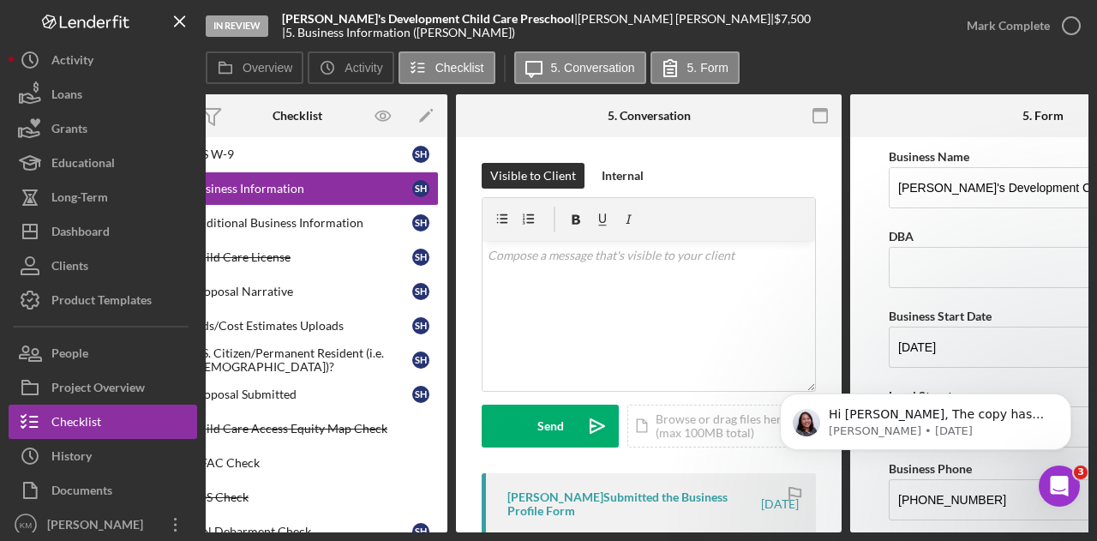
scroll to position [0, 206]
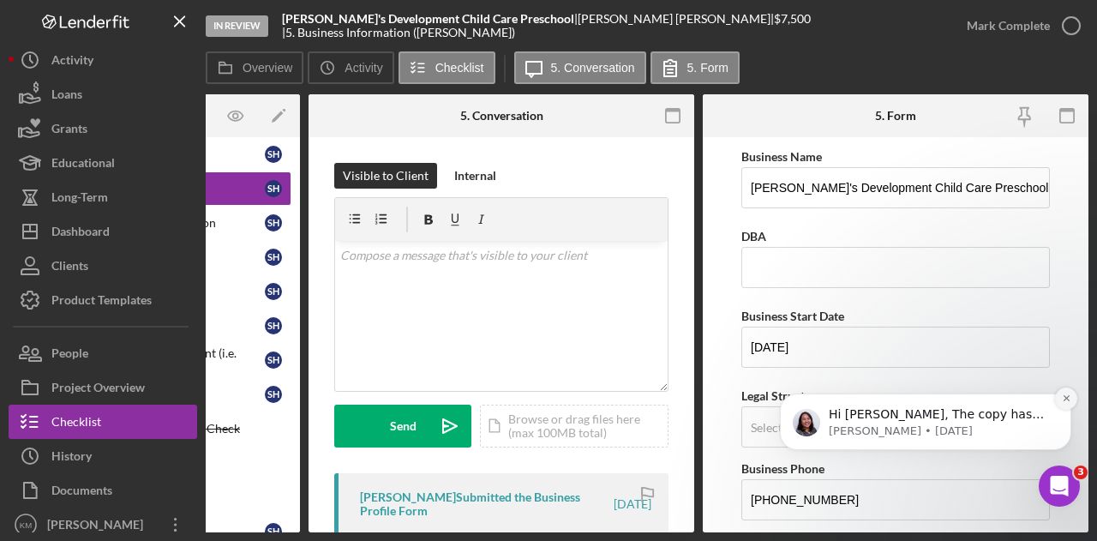
click at [1068, 405] on button "Dismiss notification" at bounding box center [1066, 398] width 22 height 22
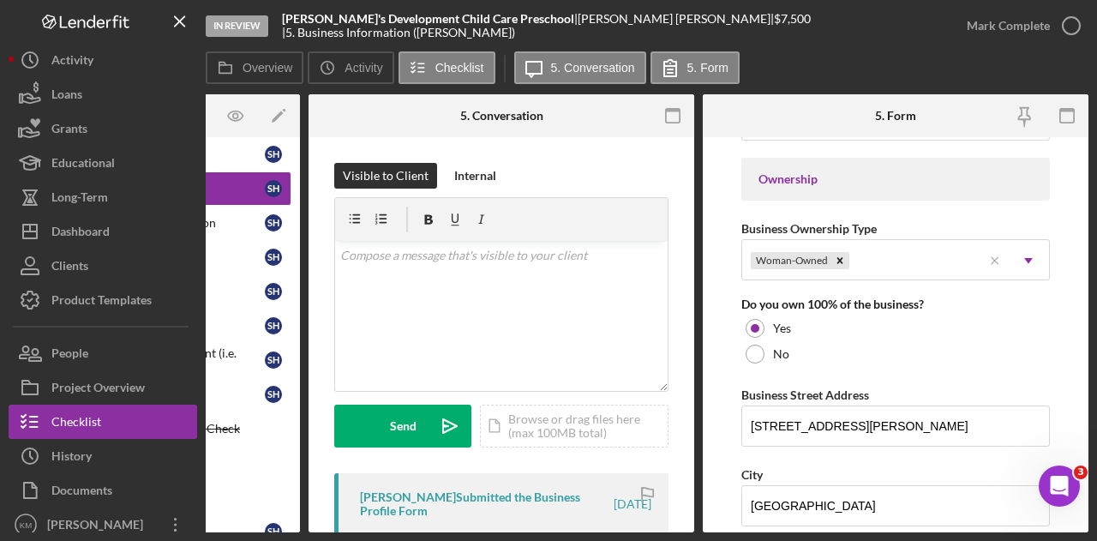
scroll to position [857, 0]
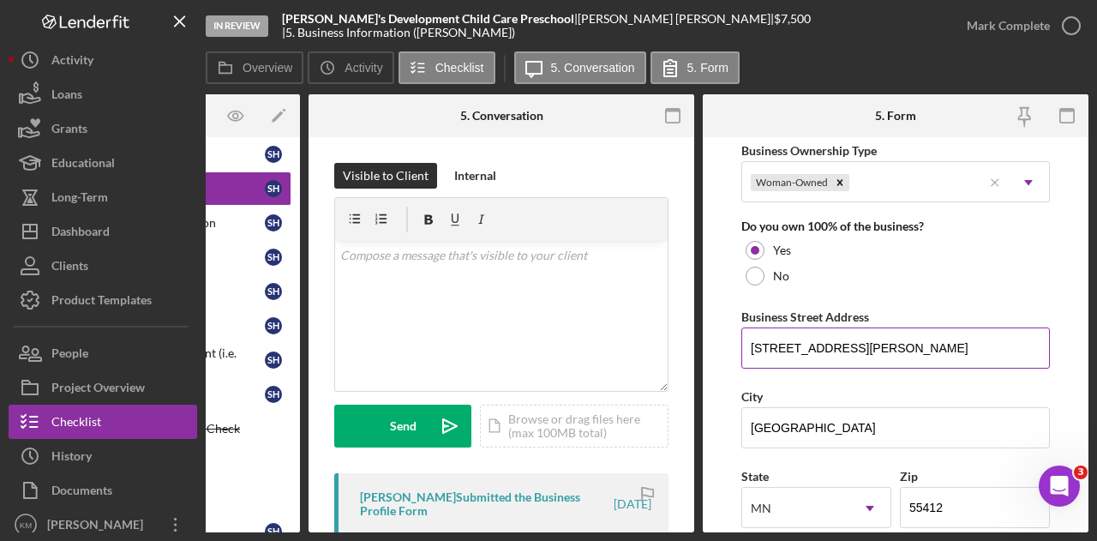
click at [854, 348] on input "[STREET_ADDRESS][PERSON_NAME]" at bounding box center [895, 347] width 309 height 41
click at [807, 417] on input "[GEOGRAPHIC_DATA]" at bounding box center [895, 427] width 309 height 41
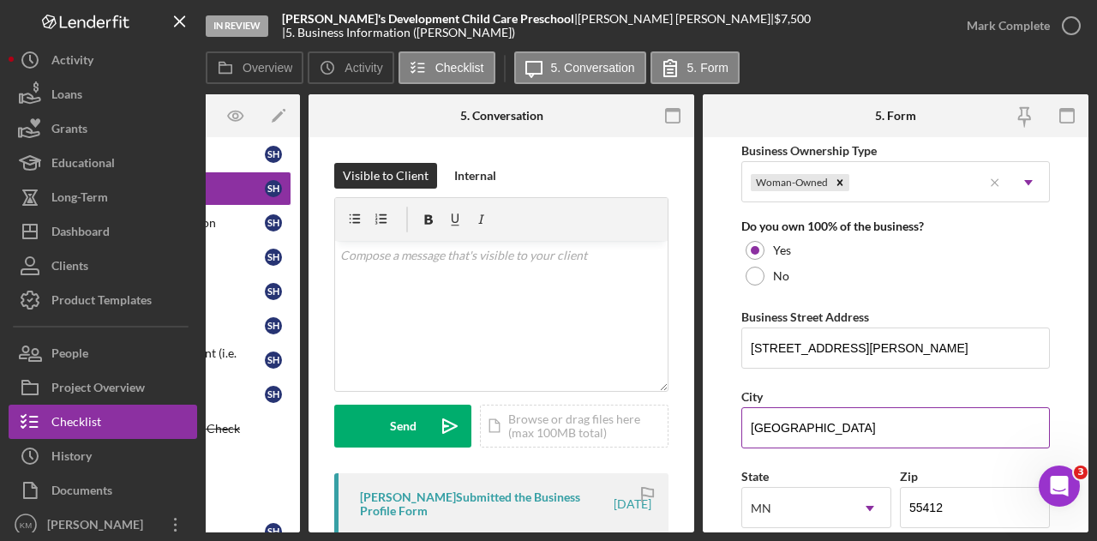
click at [807, 417] on input "[GEOGRAPHIC_DATA]" at bounding box center [895, 427] width 309 height 41
drag, startPoint x: 521, startPoint y: 29, endPoint x: 597, endPoint y: 25, distance: 76.4
click at [597, 25] on div "[PERSON_NAME]'s Development Child Care Preschool | [PERSON_NAME] | $7,500 $7,50…" at bounding box center [616, 25] width 668 height 27
drag, startPoint x: 471, startPoint y: 536, endPoint x: 428, endPoint y: 533, distance: 43.8
click at [428, 533] on div "In Review [PERSON_NAME]'s Development Child Care Preschool | [PERSON_NAME] | $7…" at bounding box center [548, 270] width 1097 height 541
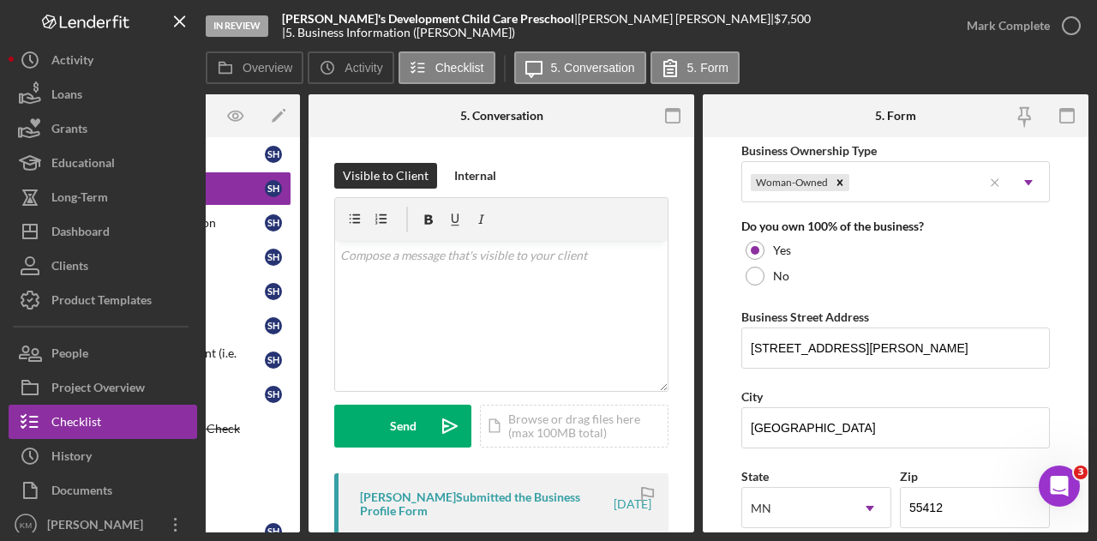
drag, startPoint x: 428, startPoint y: 532, endPoint x: 381, endPoint y: 537, distance: 47.4
click at [323, 532] on div "Overview Internal Workflow Stage In Review Icon/Dropdown Arrow Archive (can una…" at bounding box center [647, 313] width 883 height 438
click at [381, 537] on div "In Review [PERSON_NAME]'s Development Child Care Preschool | [PERSON_NAME] | $7…" at bounding box center [548, 270] width 1097 height 541
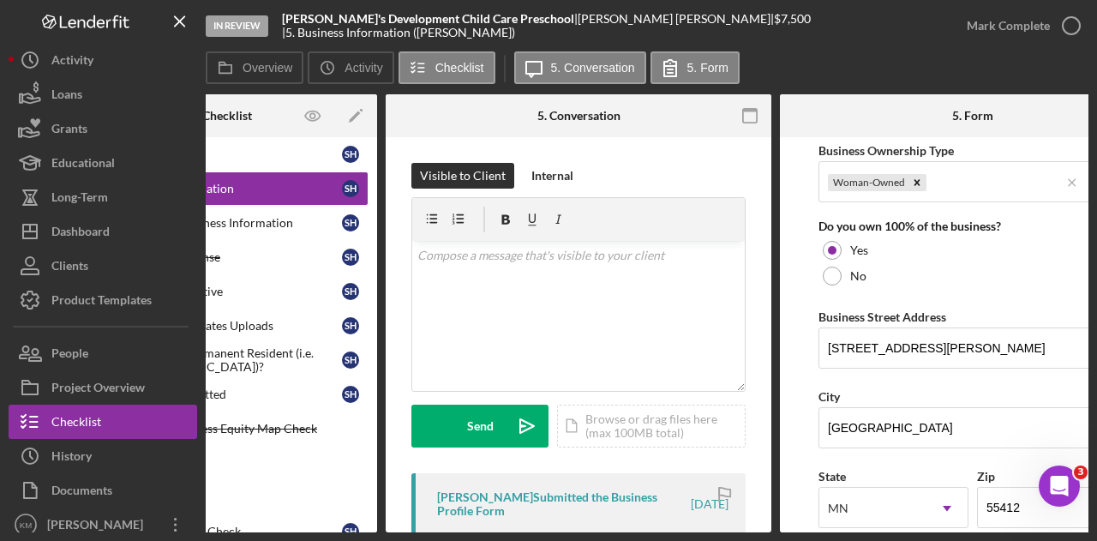
scroll to position [0, 0]
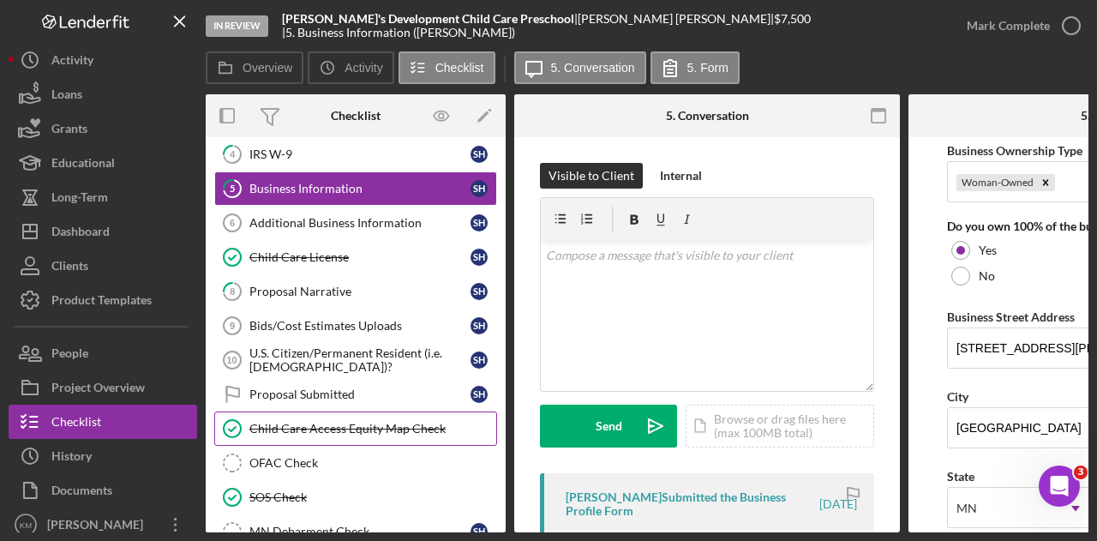
drag, startPoint x: 278, startPoint y: 459, endPoint x: 369, endPoint y: 424, distance: 97.9
click at [278, 459] on div "OFAC Check" at bounding box center [372, 463] width 247 height 14
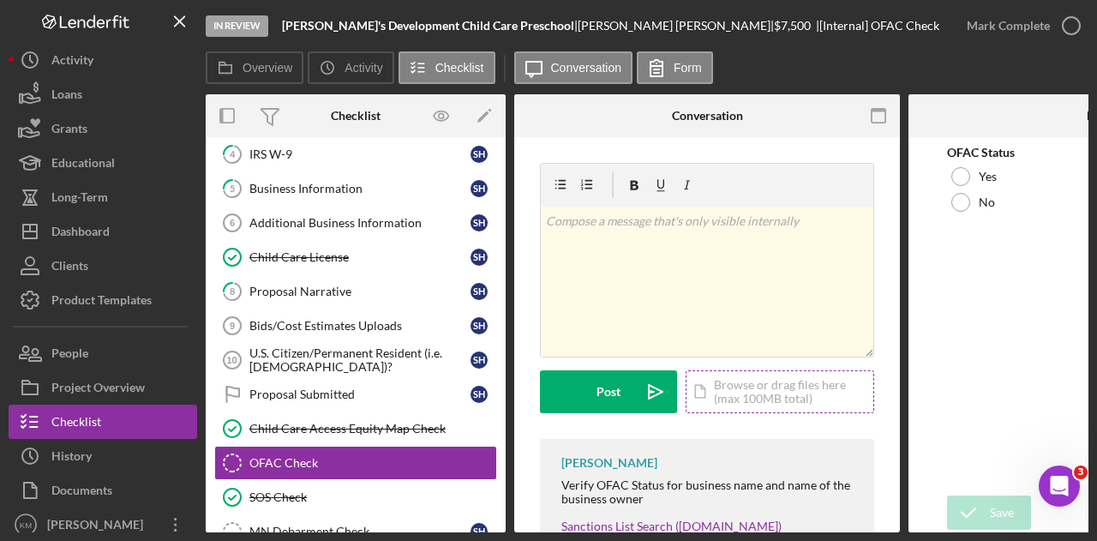
click at [737, 401] on div "Icon/Document Browse or drag files here (max 100MB total) Tap to choose files o…" at bounding box center [780, 391] width 189 height 43
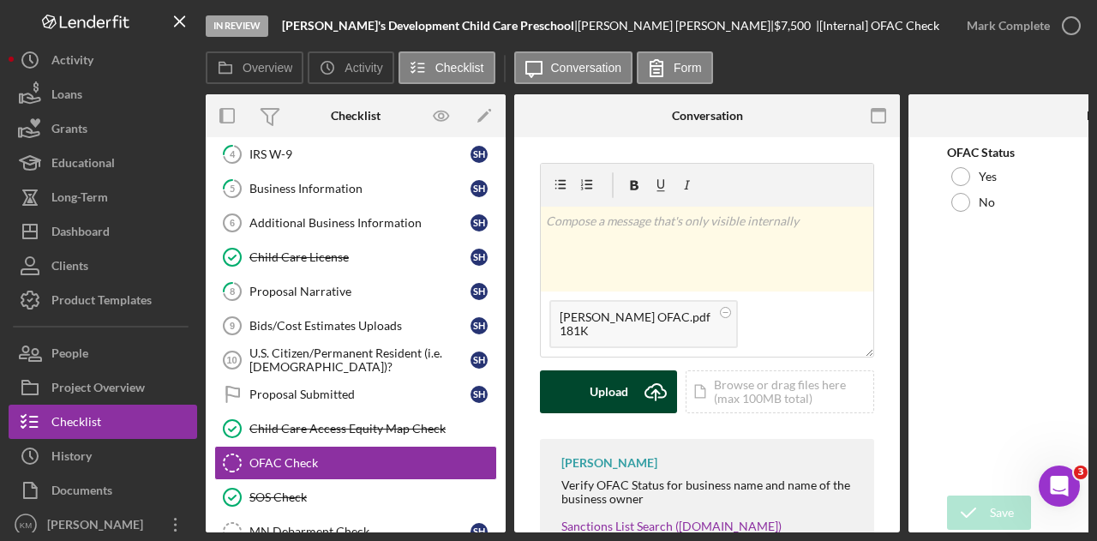
click at [612, 388] on div "Upload" at bounding box center [609, 391] width 39 height 43
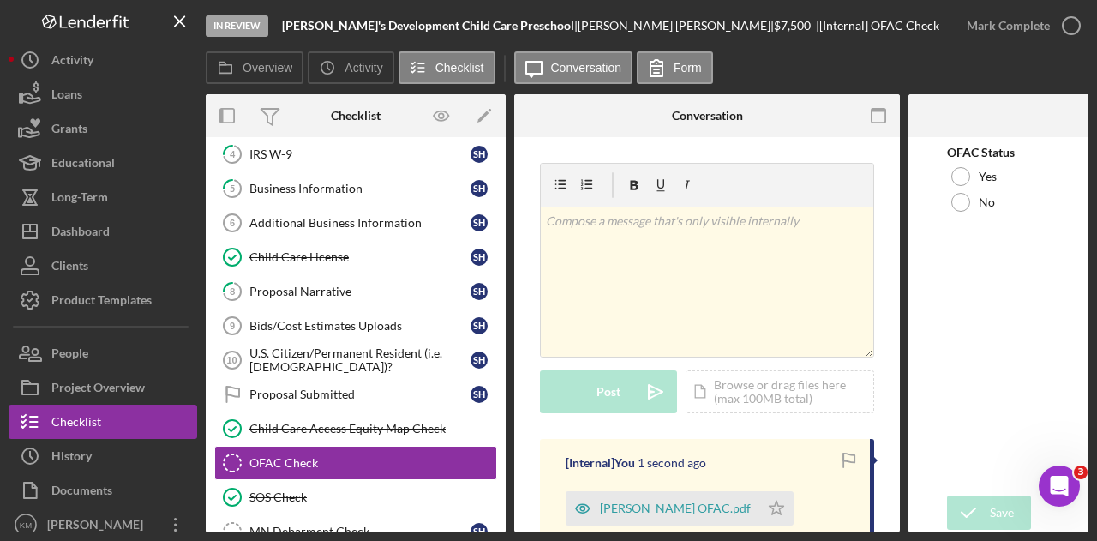
click at [470, 23] on b "[PERSON_NAME]'s Development Child Care Preschool" at bounding box center [428, 25] width 292 height 15
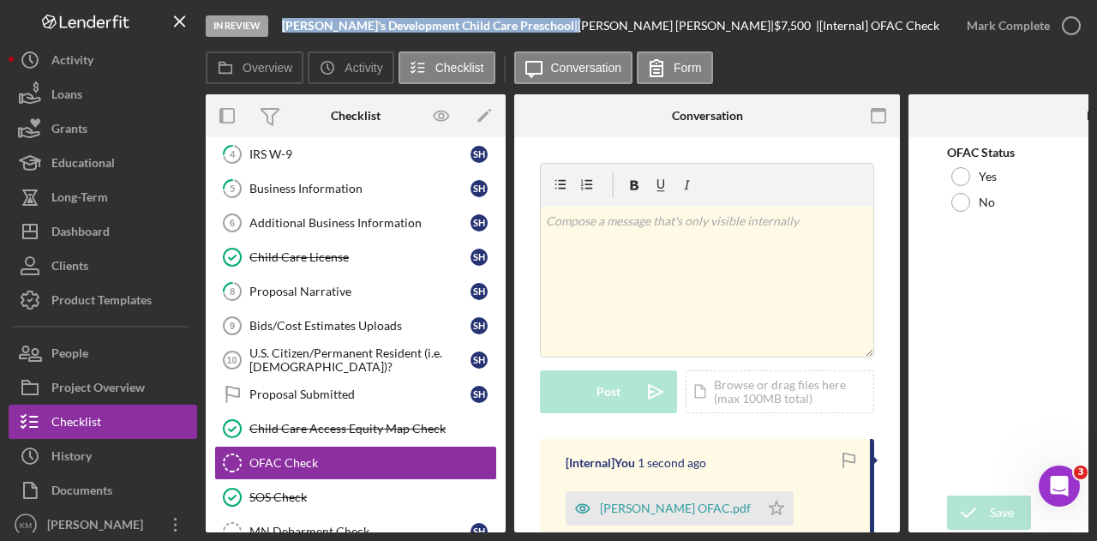
click at [470, 23] on b "[PERSON_NAME]'s Development Child Care Preschool" at bounding box center [428, 25] width 292 height 15
copy div "[PERSON_NAME]'s Development Child Care Preschool |"
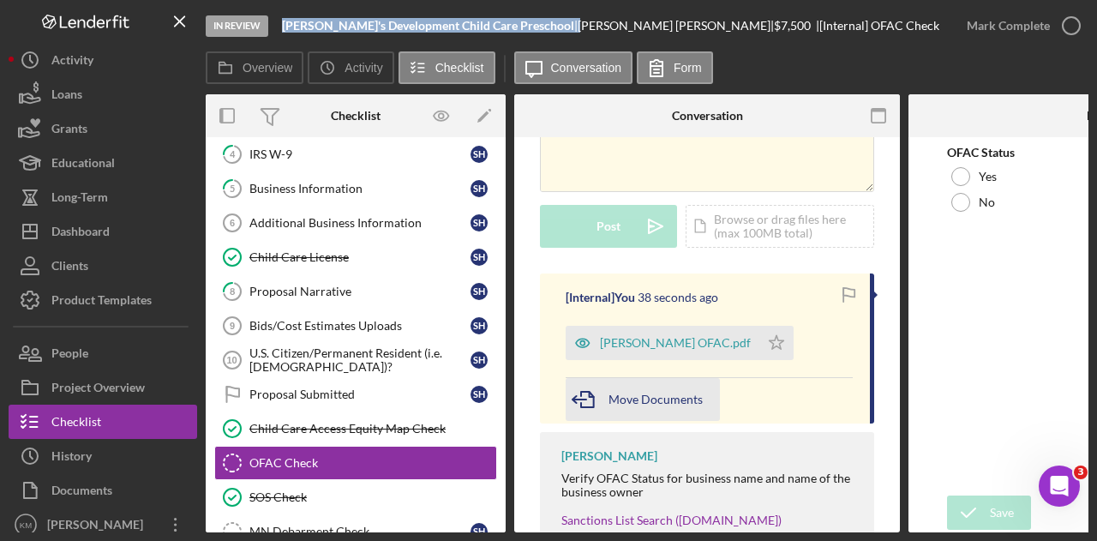
scroll to position [171, 0]
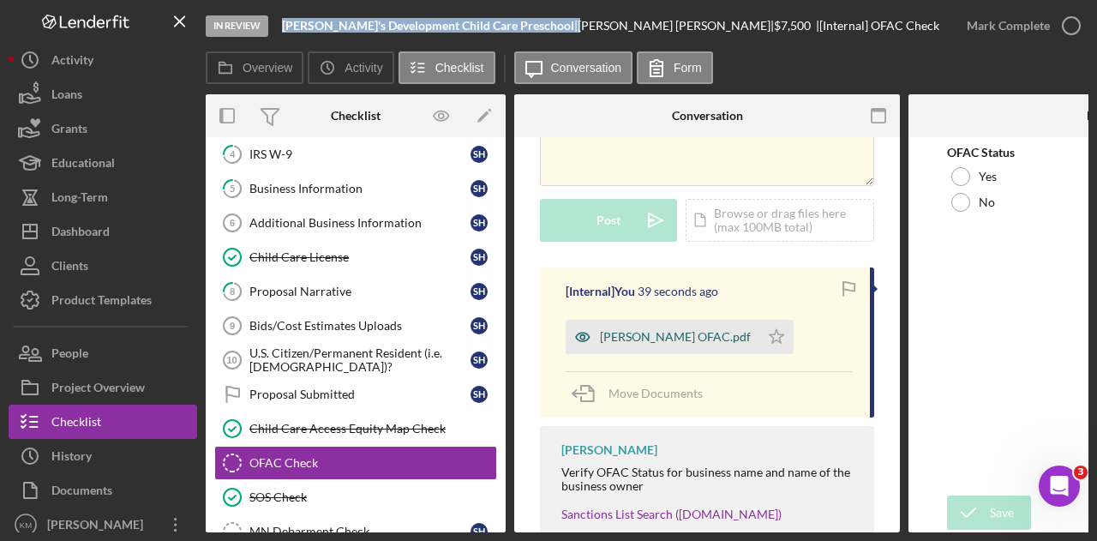
click at [616, 333] on div "[PERSON_NAME] OFAC.pdf" at bounding box center [675, 337] width 151 height 14
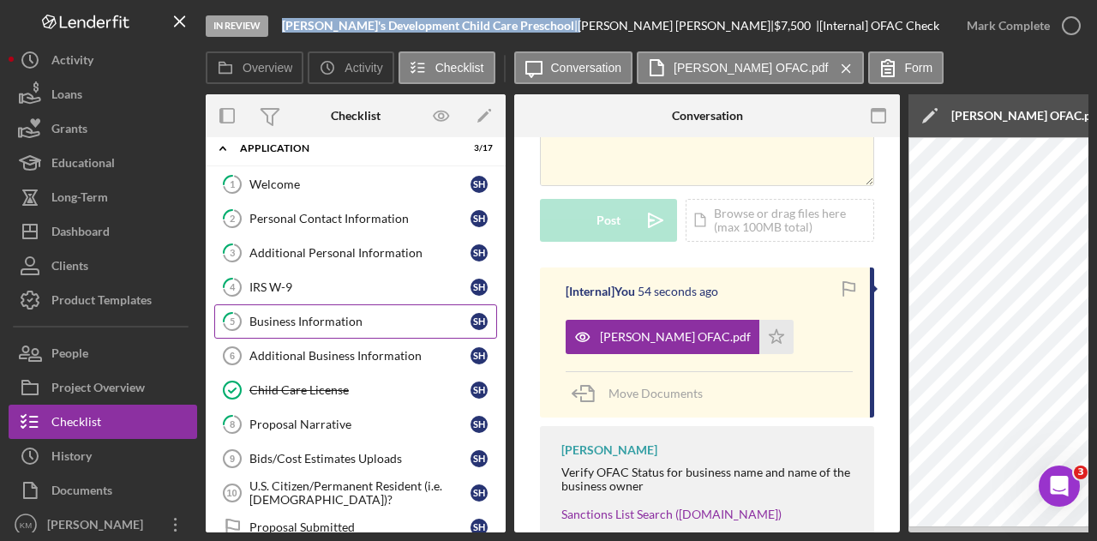
scroll to position [0, 0]
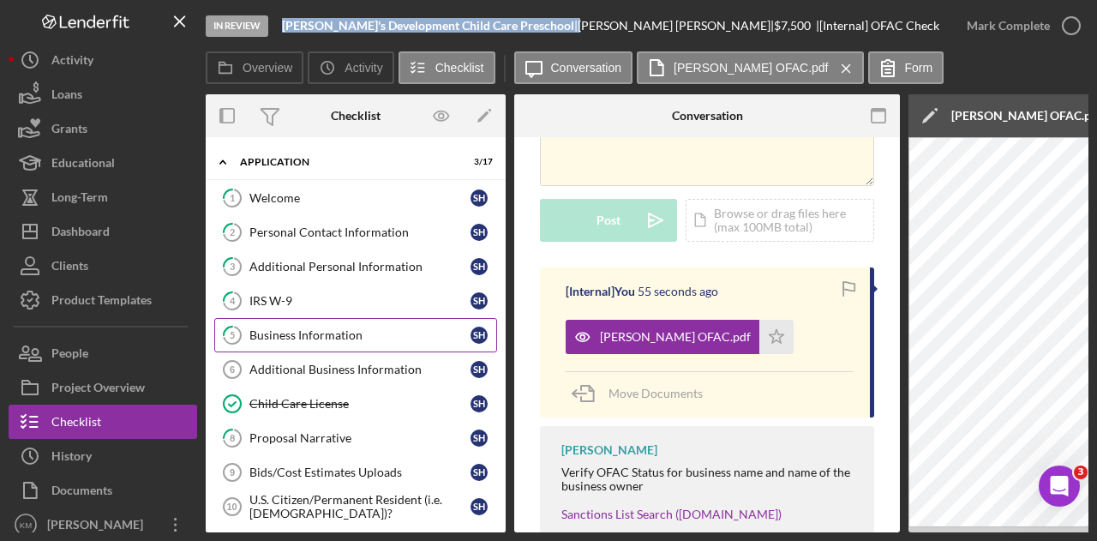
click at [358, 328] on div "Business Information" at bounding box center [359, 335] width 221 height 14
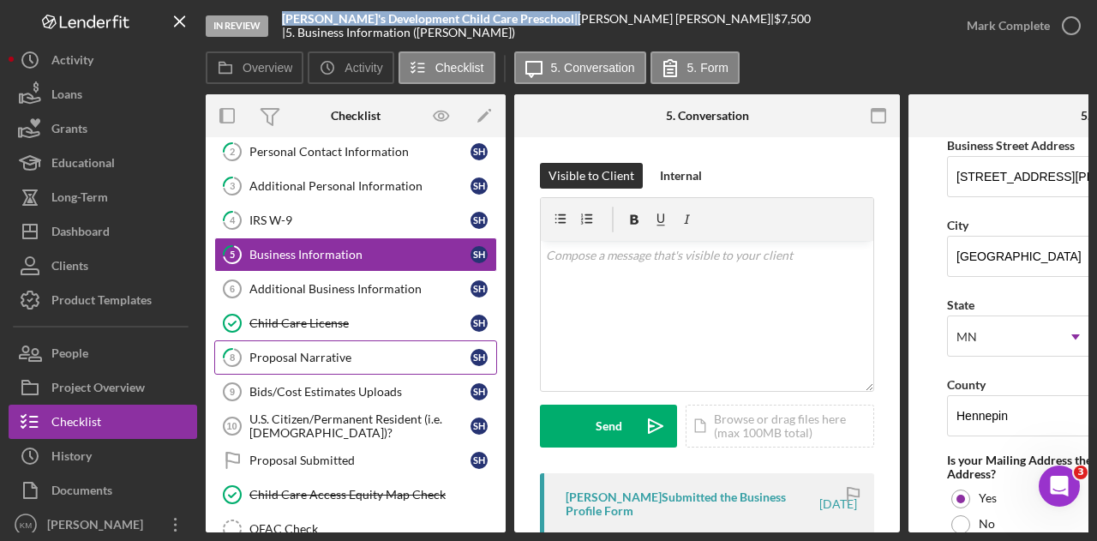
scroll to position [171, 0]
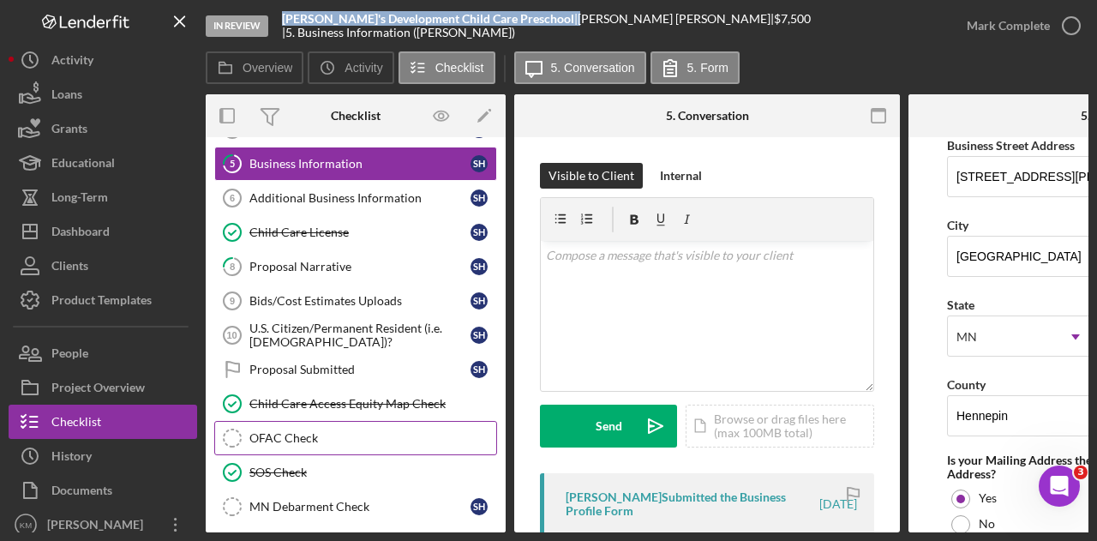
click at [308, 435] on div "OFAC Check" at bounding box center [372, 438] width 247 height 14
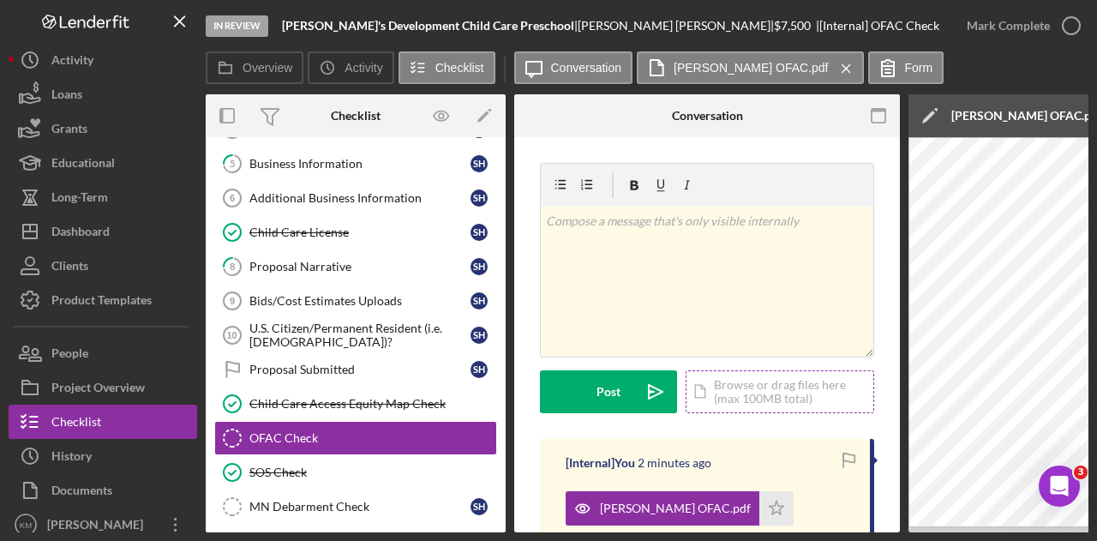
click at [737, 395] on div "Icon/Document Browse or drag files here (max 100MB total) Tap to choose files o…" at bounding box center [780, 391] width 189 height 43
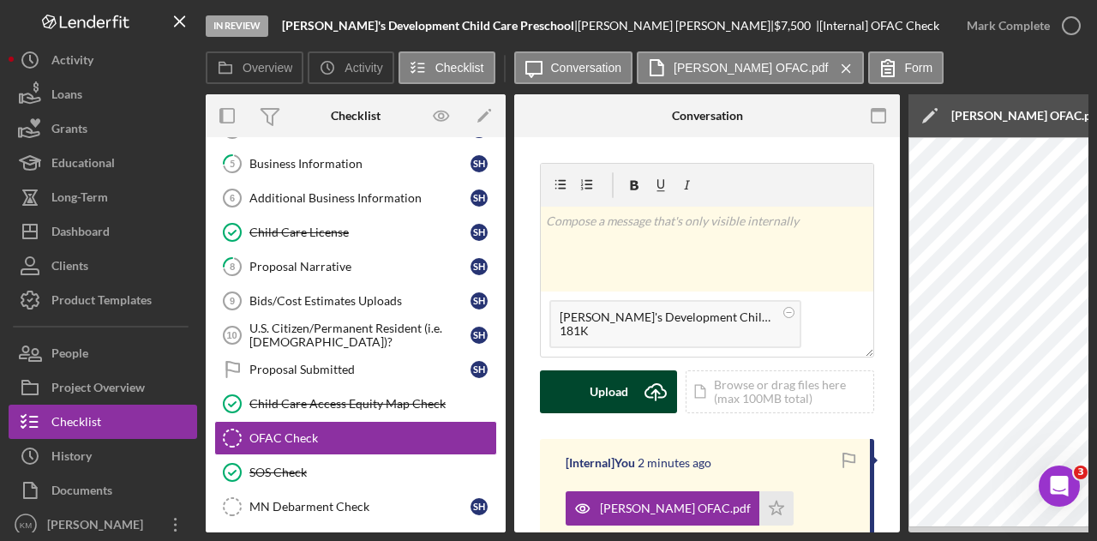
click at [573, 383] on button "Upload Icon/Upload" at bounding box center [608, 391] width 137 height 43
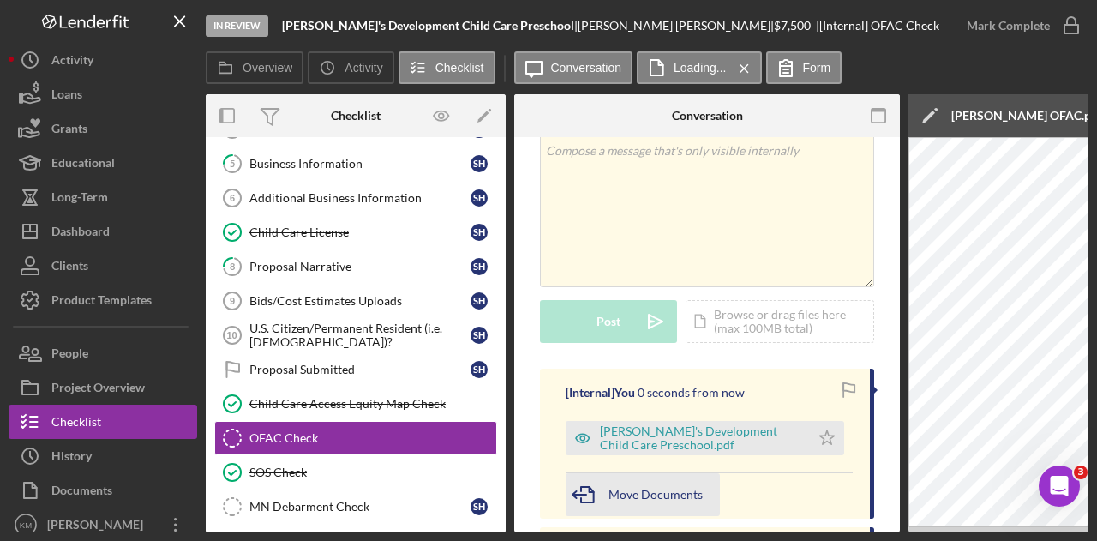
scroll to position [171, 0]
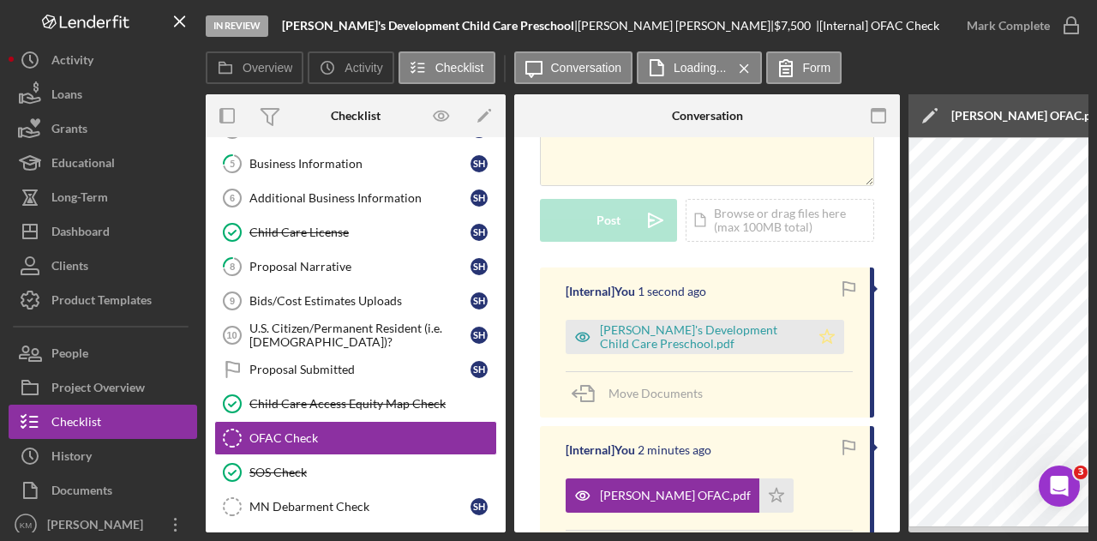
click at [813, 339] on icon "Icon/Star" at bounding box center [827, 337] width 34 height 34
click at [759, 489] on icon "Icon/Star" at bounding box center [776, 495] width 34 height 34
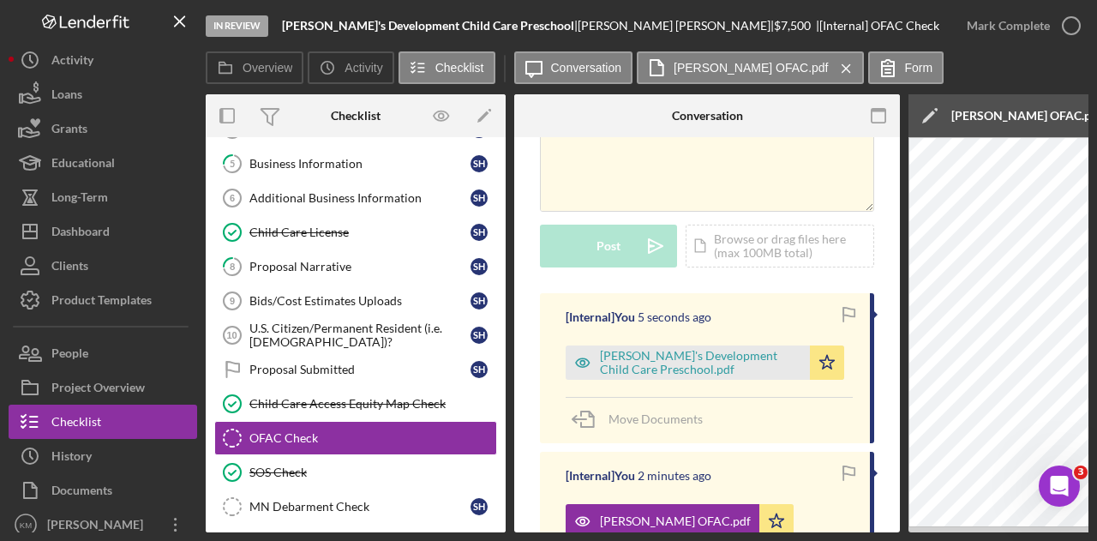
scroll to position [0, 0]
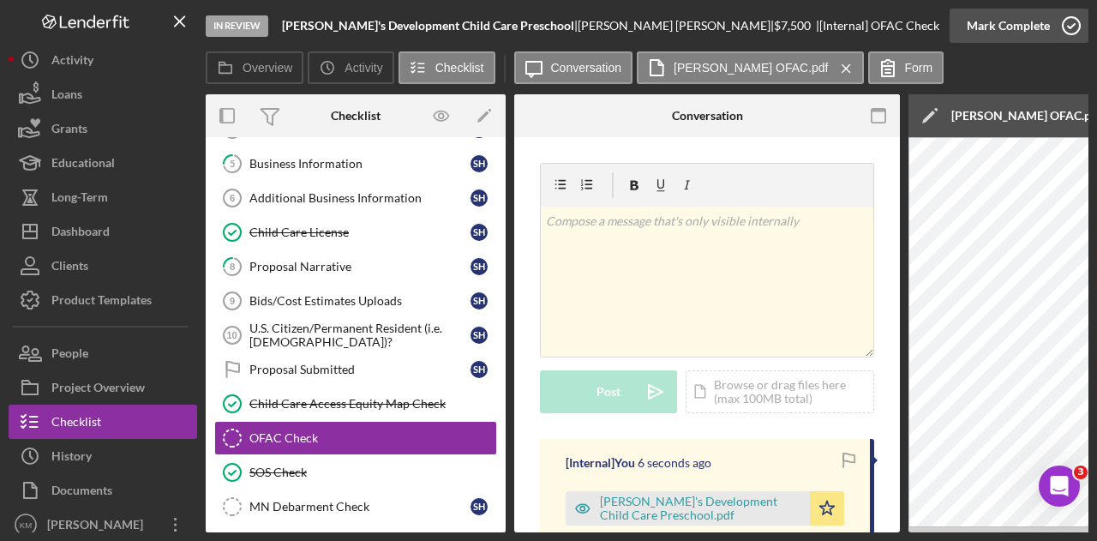
click at [1069, 33] on icon "button" at bounding box center [1071, 25] width 43 height 43
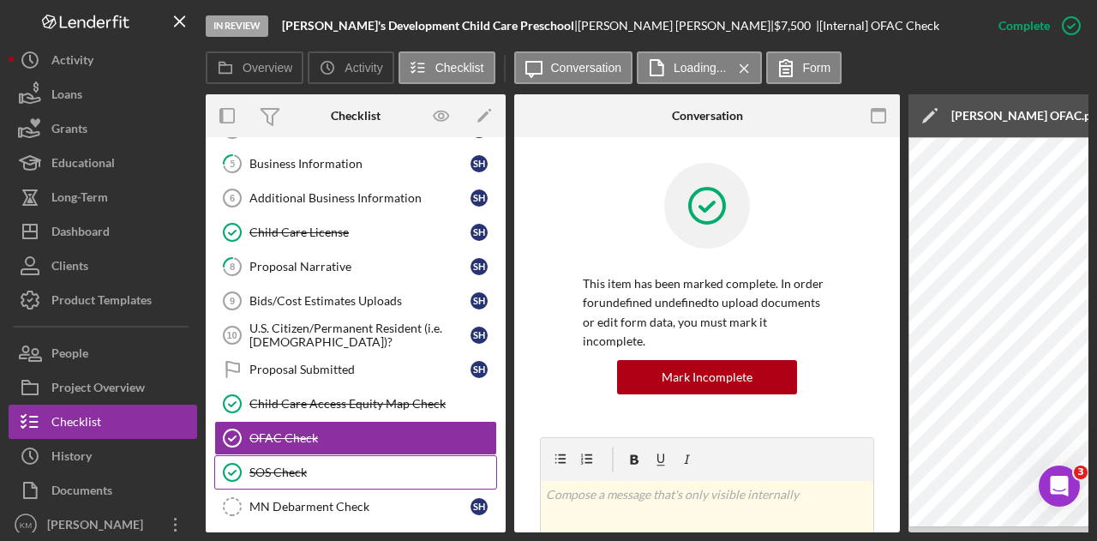
click at [316, 455] on link "SOS Check SOS Check" at bounding box center [355, 472] width 283 height 34
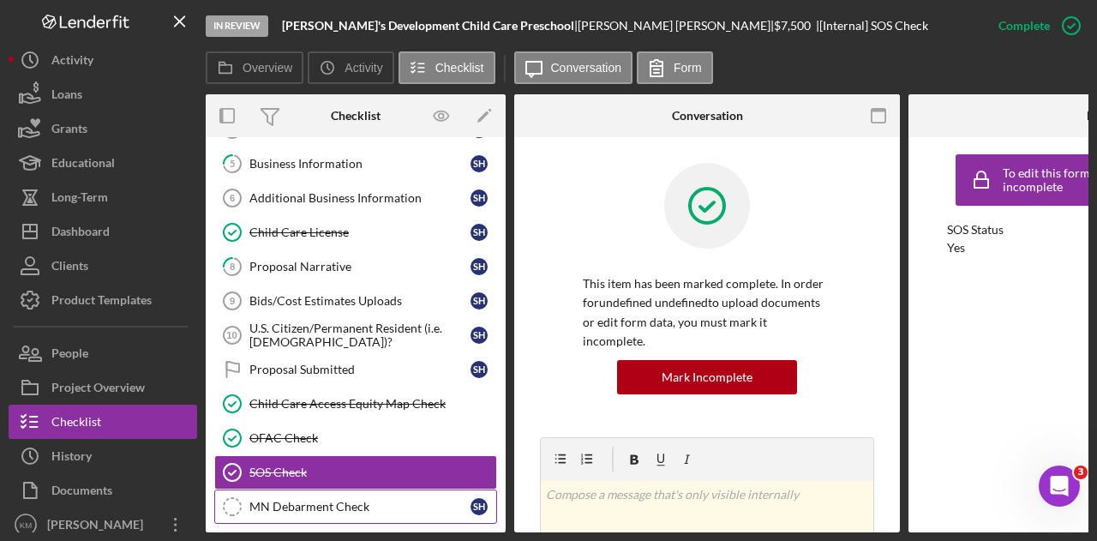
click at [334, 500] on div "MN Debarment Check" at bounding box center [359, 507] width 221 height 14
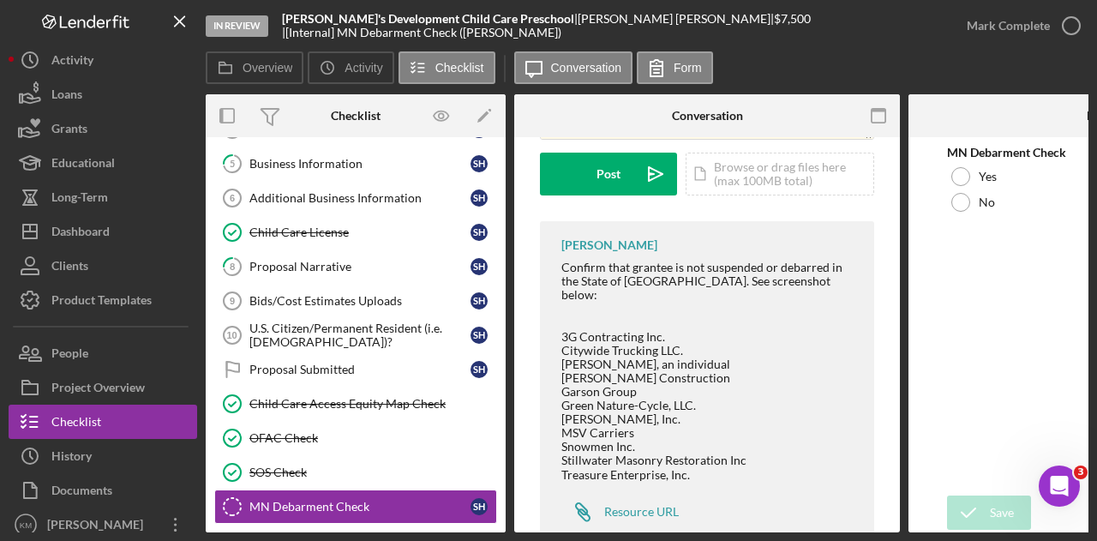
scroll to position [255, 0]
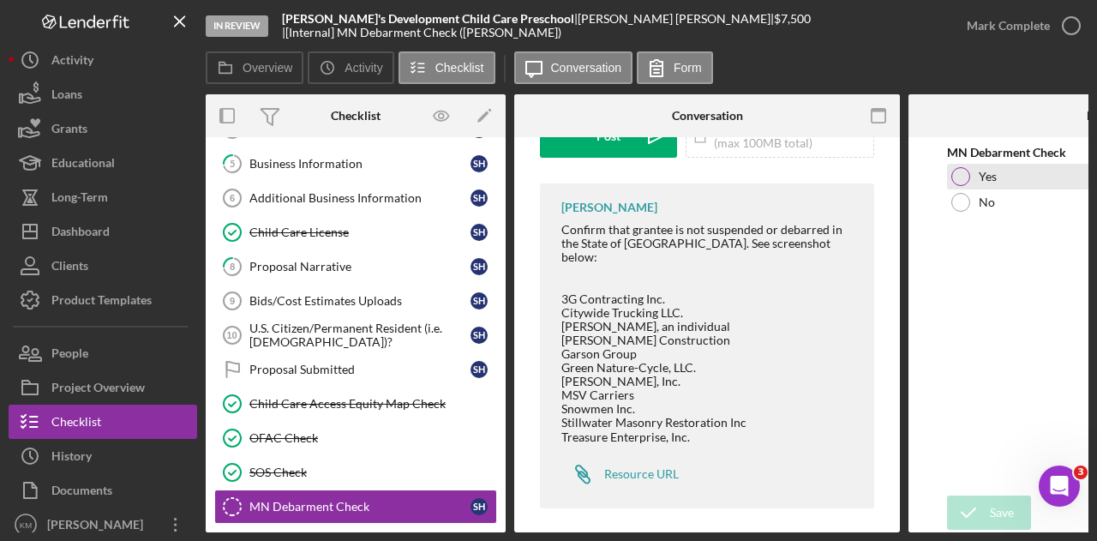
click at [1029, 176] on div "Yes" at bounding box center [1101, 177] width 309 height 26
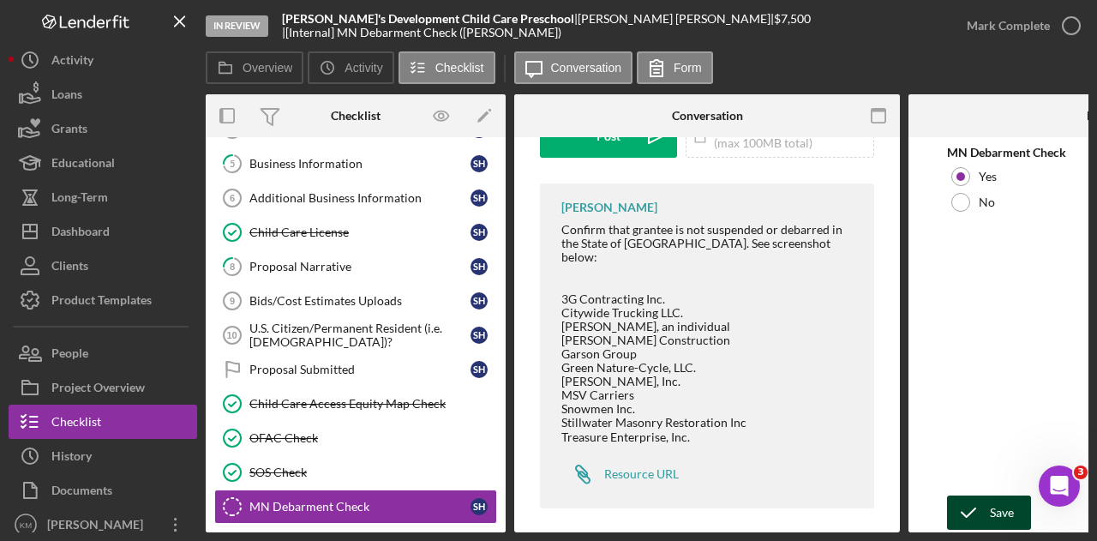
click at [977, 510] on icon "submit" at bounding box center [968, 512] width 43 height 43
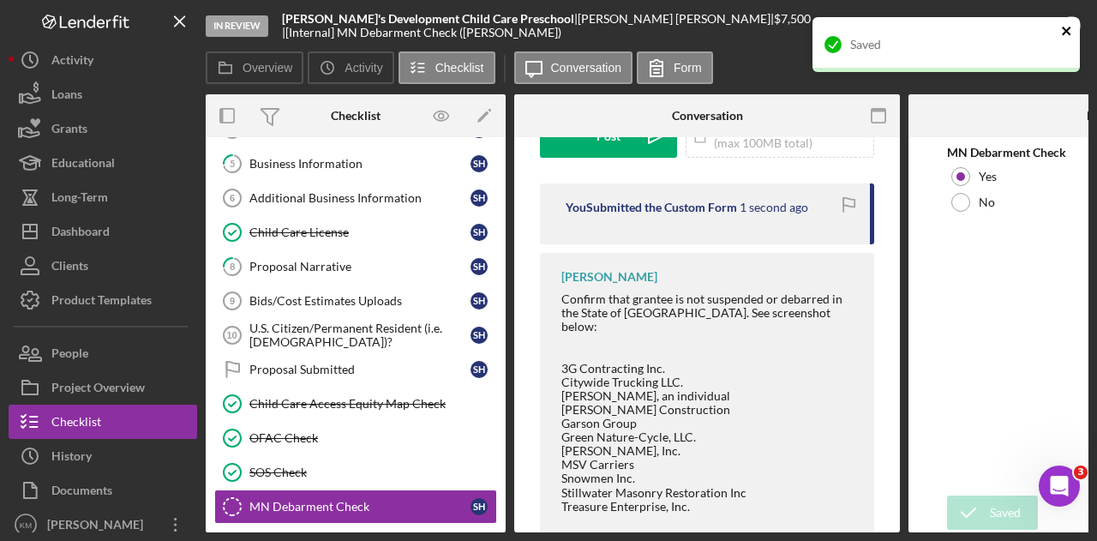
click at [1070, 32] on icon "close" at bounding box center [1067, 31] width 12 height 14
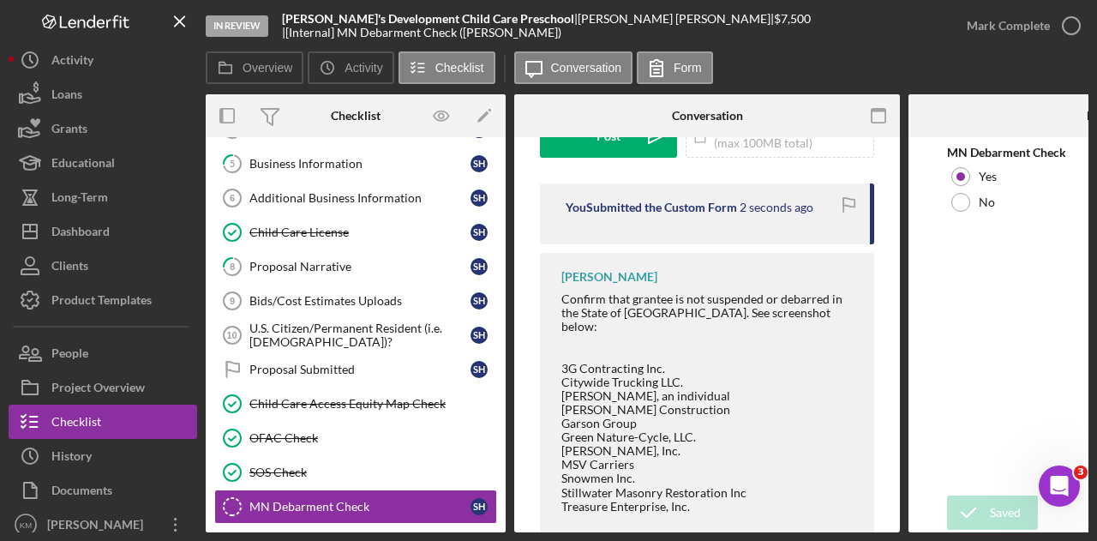
click at [1038, 21] on div "Saved" at bounding box center [946, 17] width 274 height 7
click at [1038, 27] on div "Mark Complete" at bounding box center [1008, 26] width 83 height 34
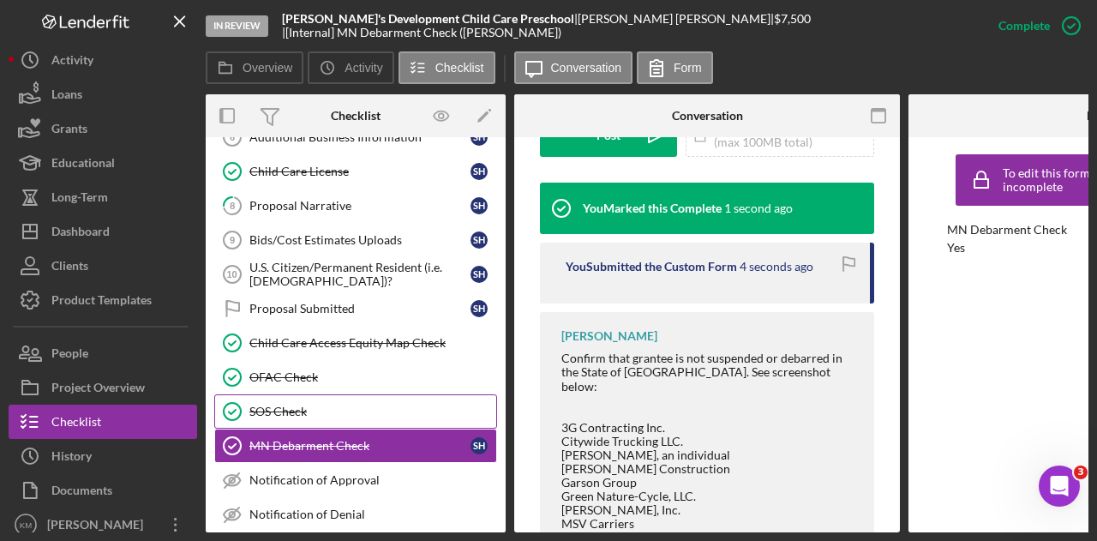
scroll to position [257, 0]
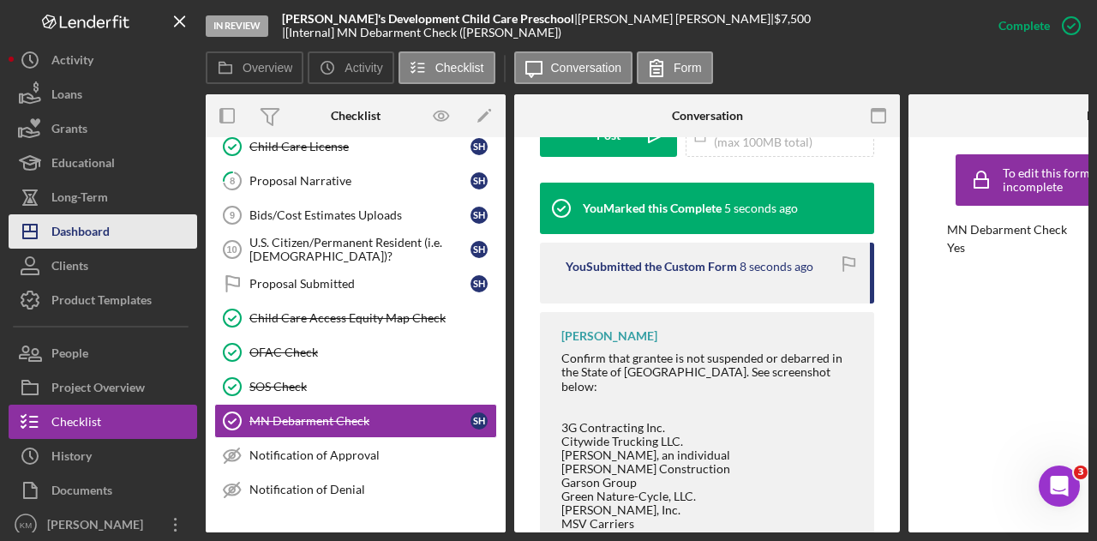
click at [53, 227] on div "Dashboard" at bounding box center [80, 233] width 58 height 39
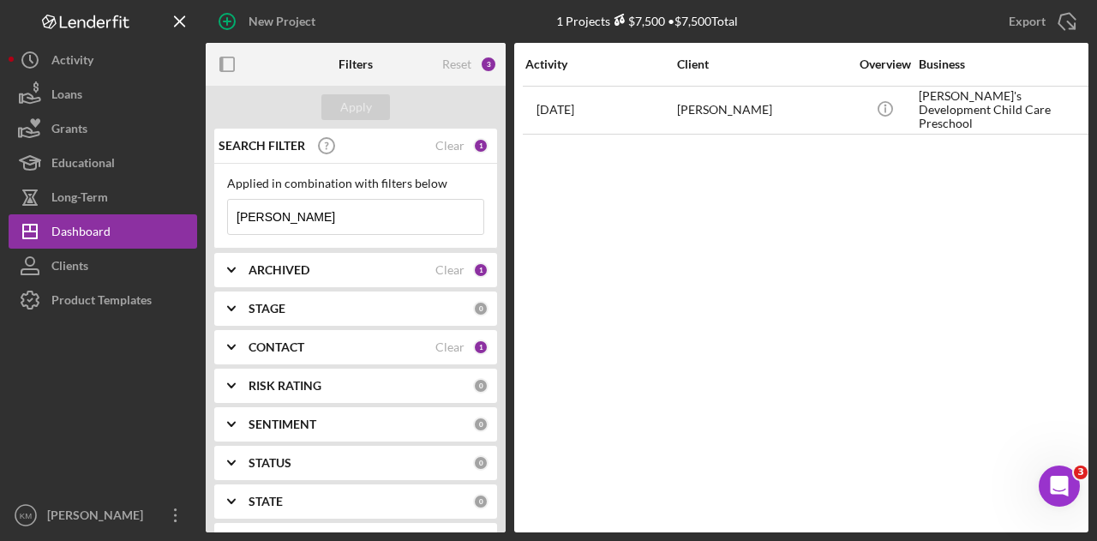
click at [265, 225] on input "[PERSON_NAME]" at bounding box center [355, 217] width 255 height 34
click at [259, 227] on input "[PERSON_NAME]" at bounding box center [355, 217] width 255 height 34
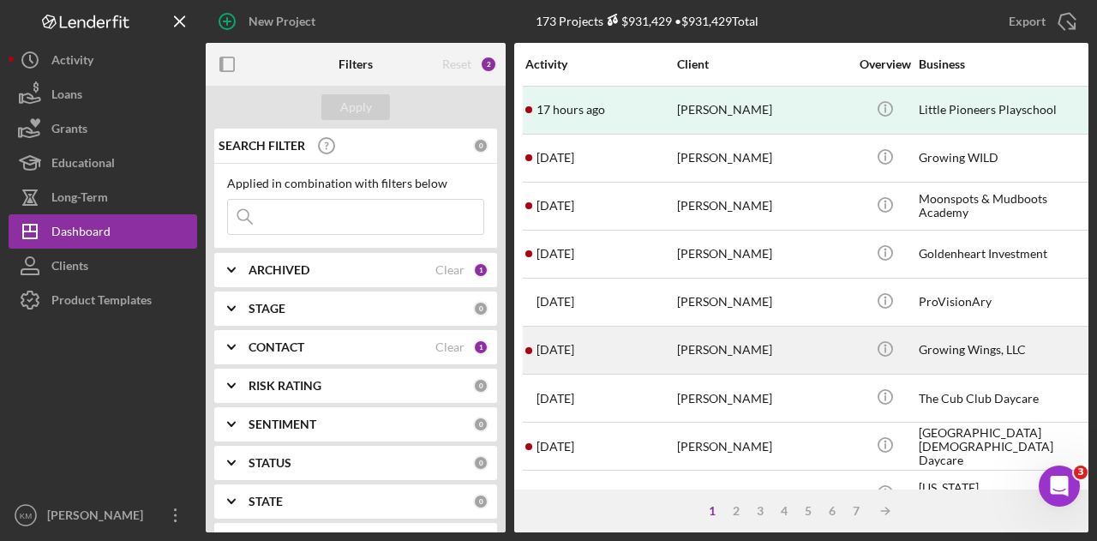
click at [718, 343] on div "[PERSON_NAME]" at bounding box center [762, 349] width 171 height 45
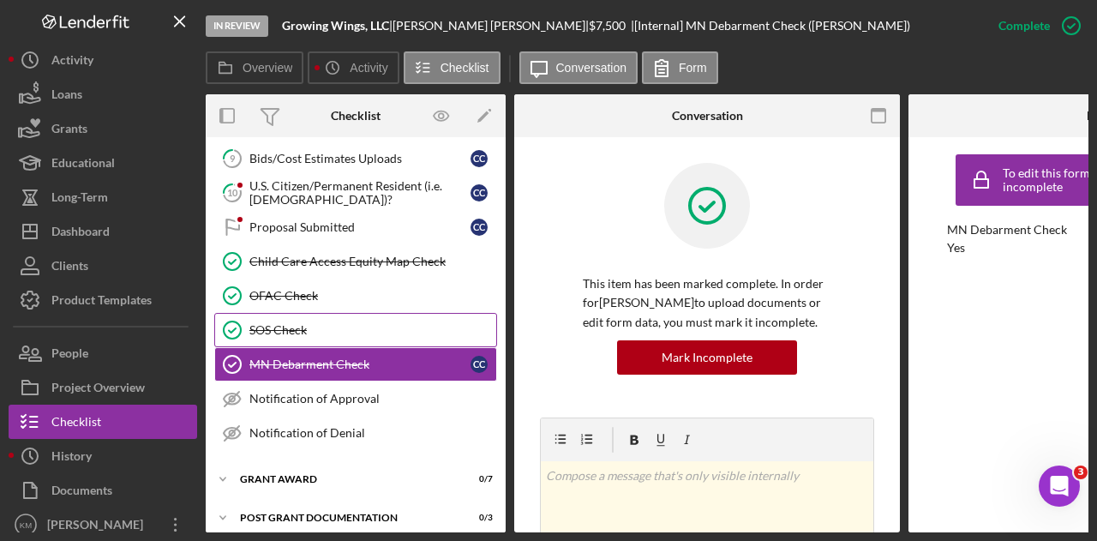
scroll to position [321, 0]
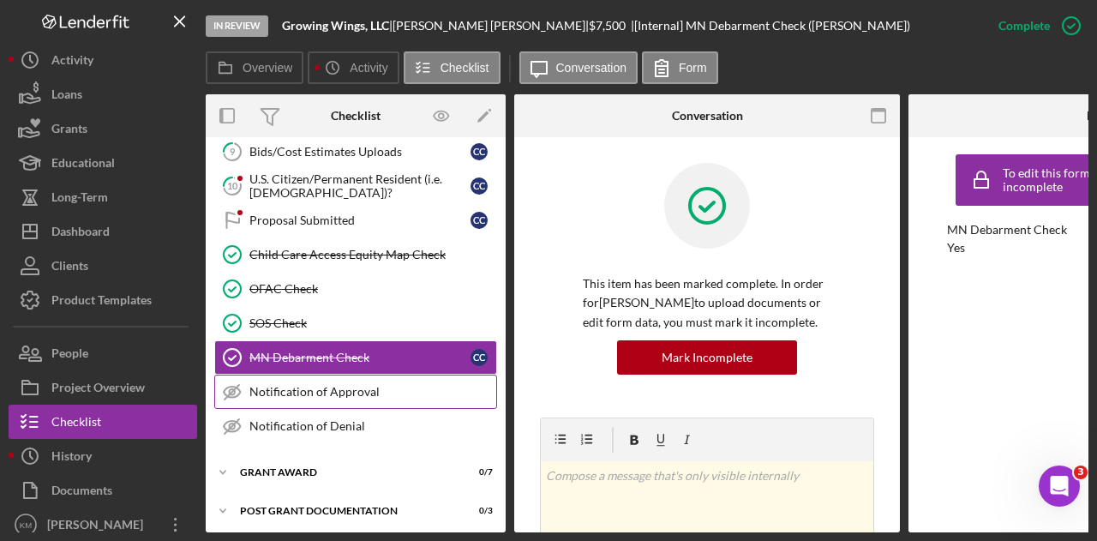
click at [328, 385] on div "Notification of Approval" at bounding box center [372, 392] width 247 height 14
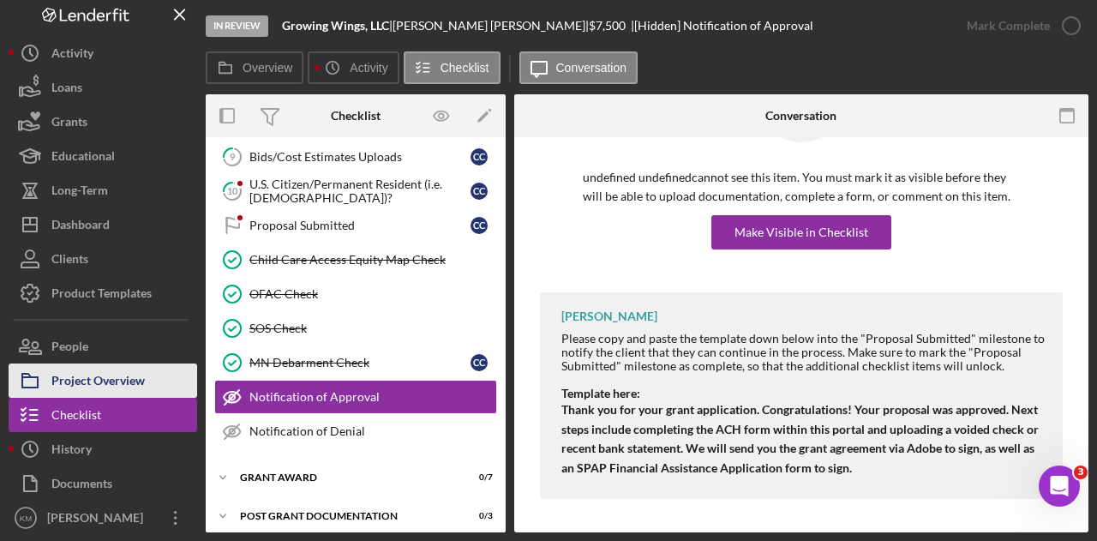
scroll to position [9, 0]
click at [110, 382] on div "Project Overview" at bounding box center [97, 381] width 93 height 39
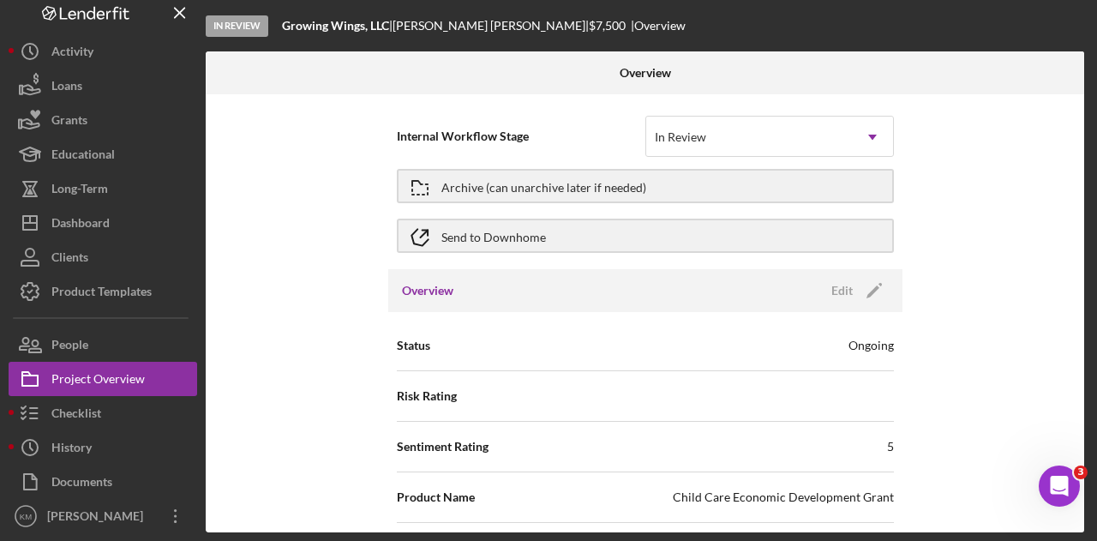
scroll to position [343, 0]
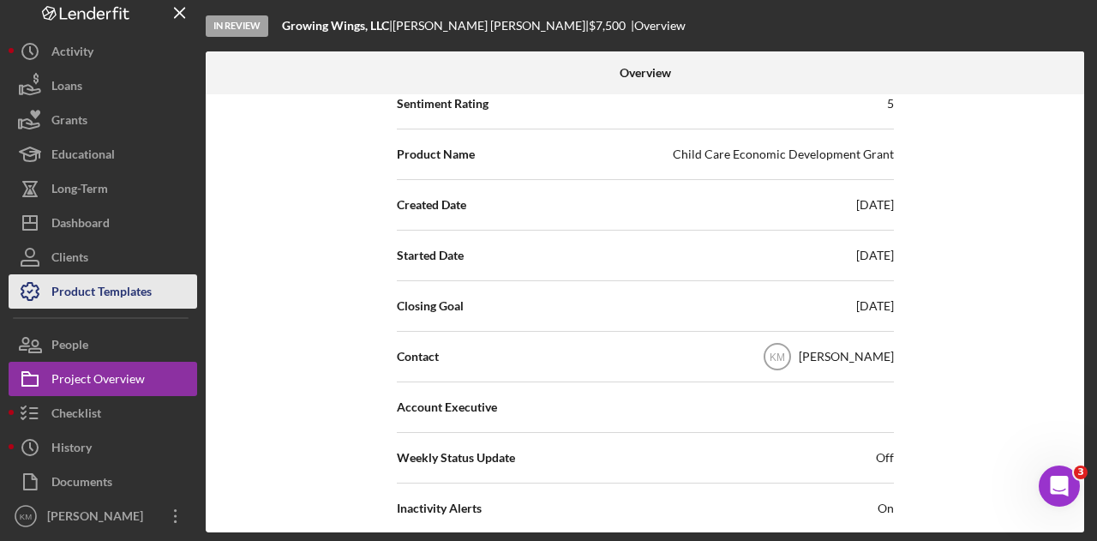
click at [115, 288] on div "Product Templates" at bounding box center [101, 293] width 100 height 39
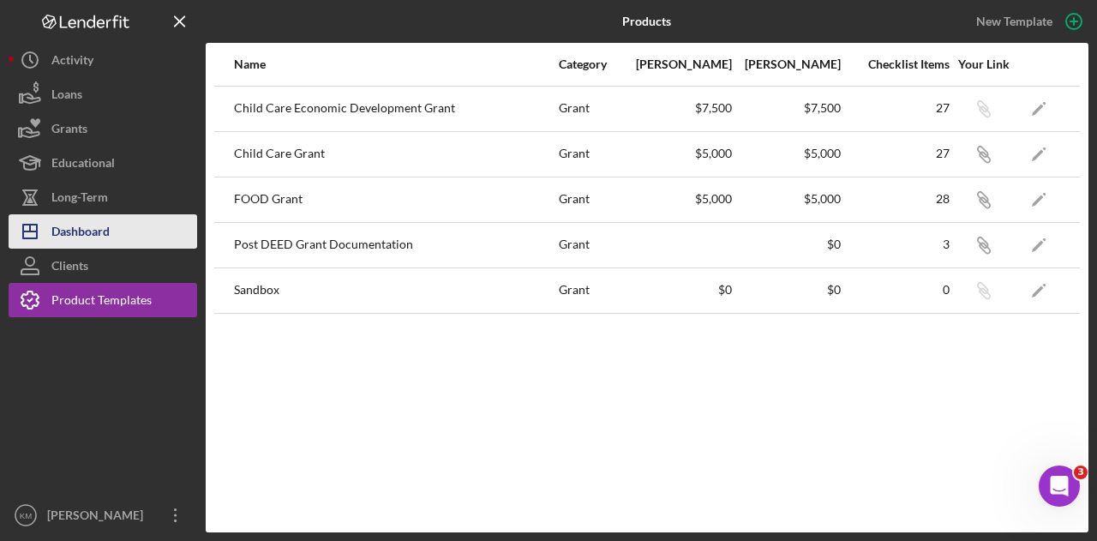
click at [109, 240] on div "Dashboard" at bounding box center [80, 233] width 58 height 39
